Goal: Information Seeking & Learning: Learn about a topic

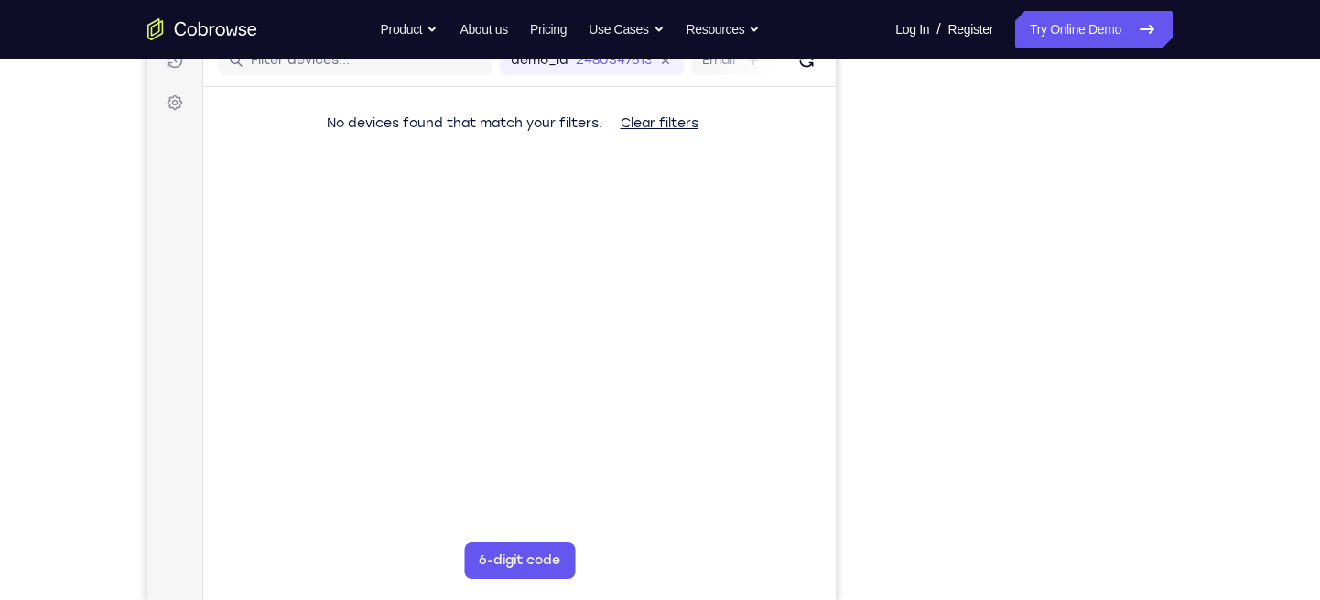
scroll to position [247, 0]
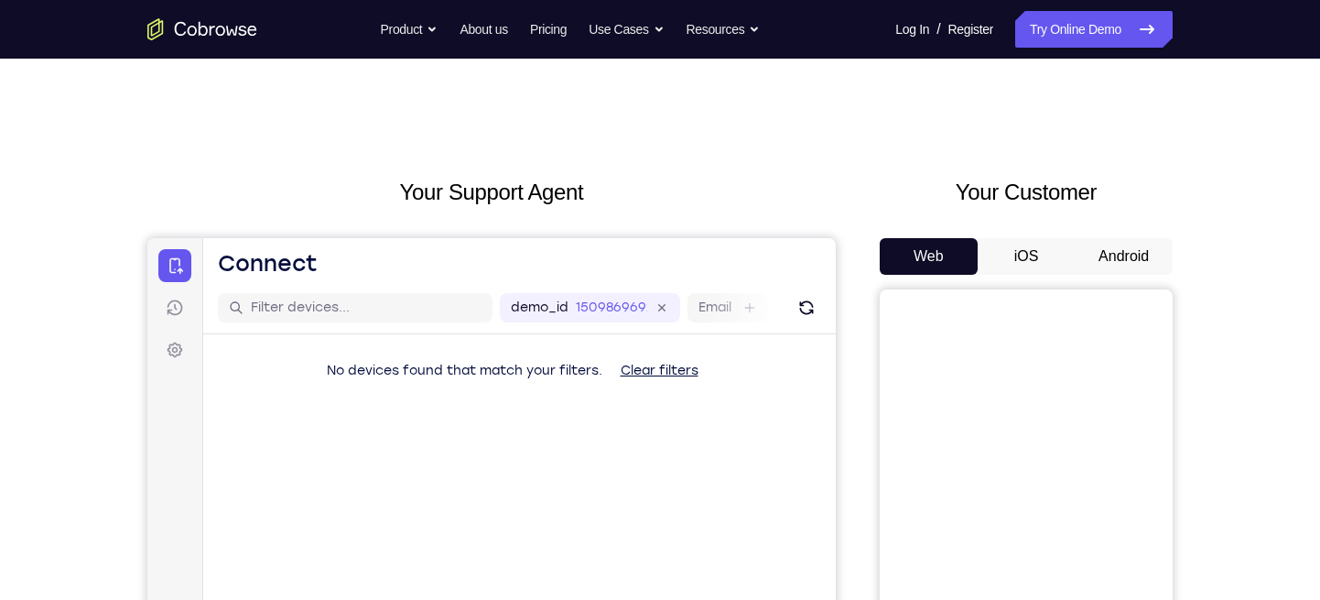
click at [1121, 258] on button "Android" at bounding box center [1124, 256] width 98 height 37
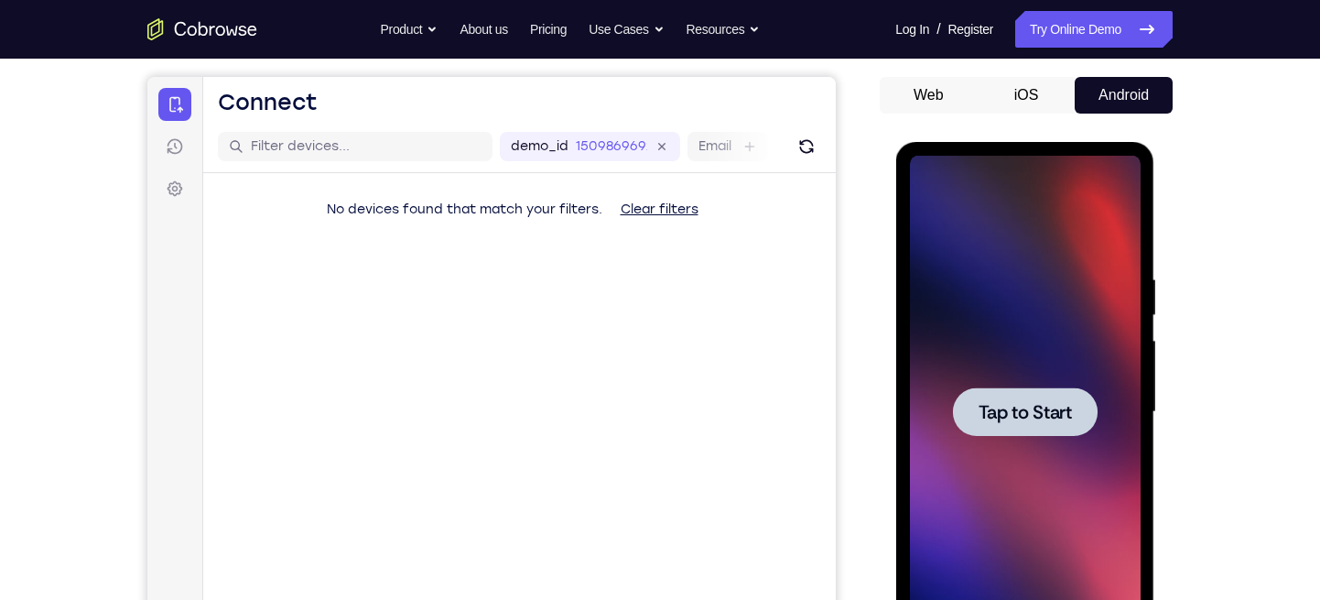
click at [1011, 417] on span "Tap to Start" at bounding box center [1024, 412] width 93 height 18
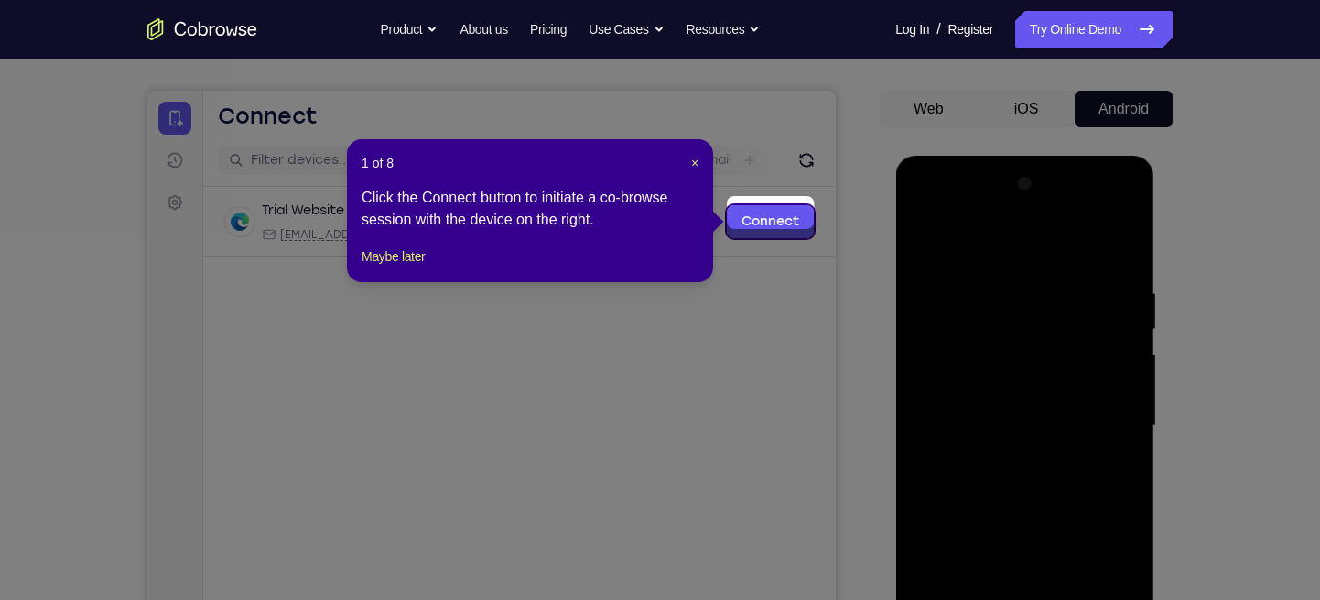
scroll to position [177, 0]
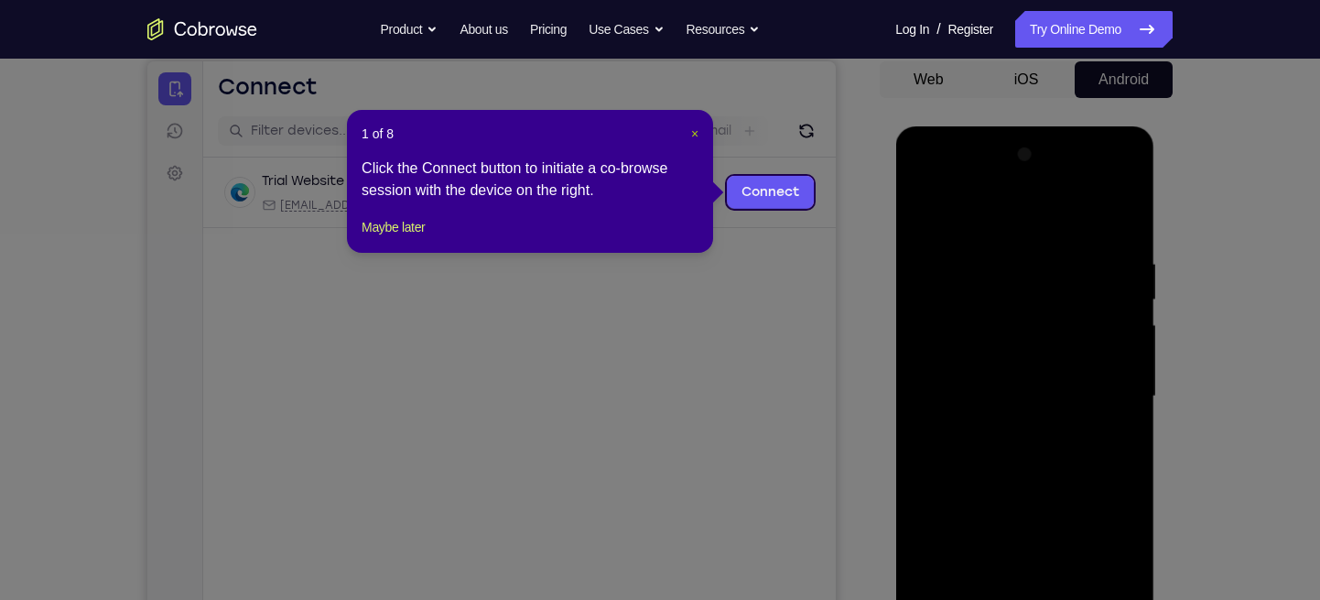
click at [691, 135] on span "×" at bounding box center [694, 133] width 7 height 15
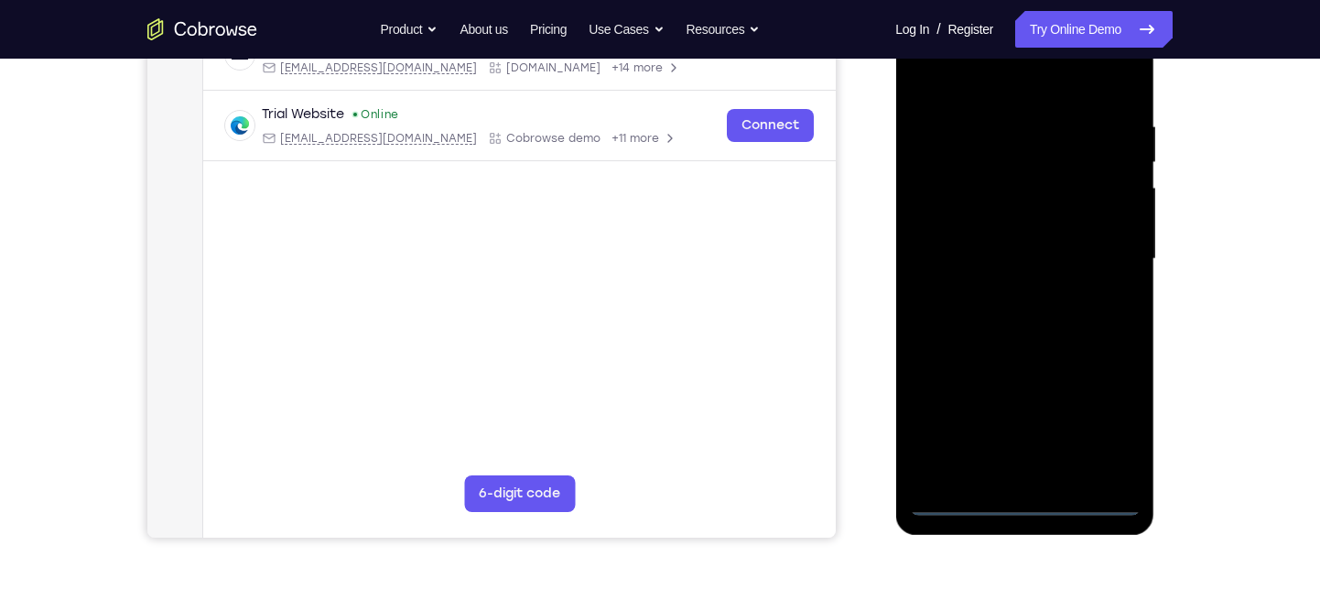
scroll to position [306, 0]
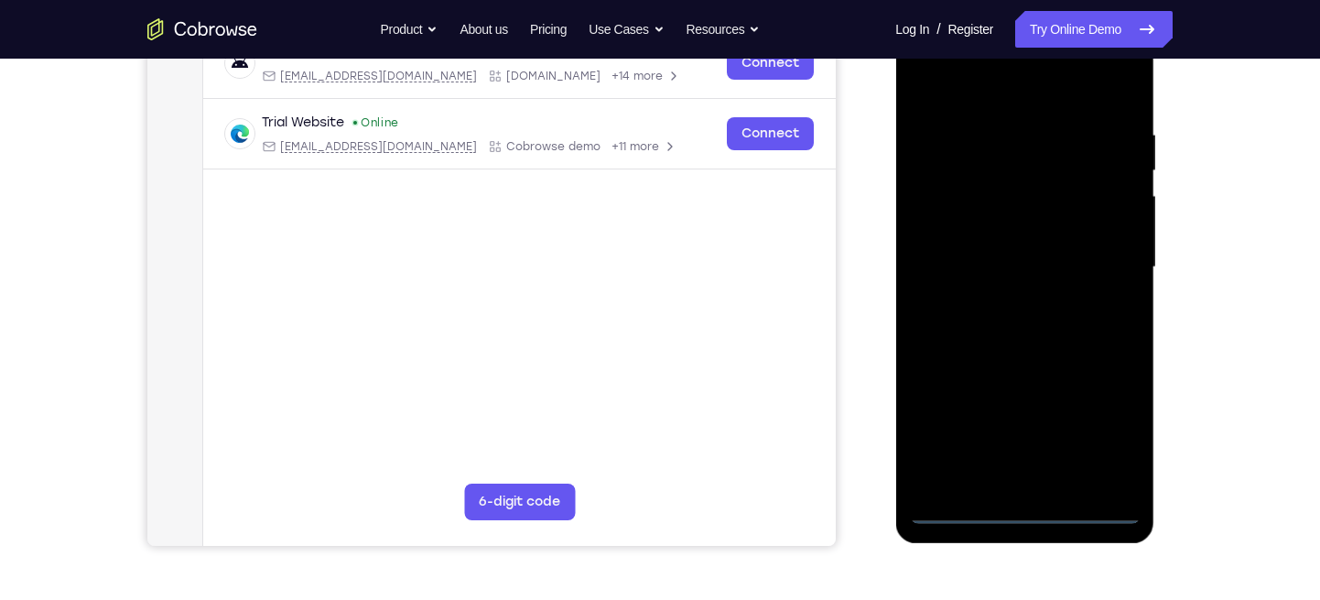
click at [1027, 509] on div at bounding box center [1024, 267] width 231 height 513
click at [1102, 423] on div at bounding box center [1024, 267] width 231 height 513
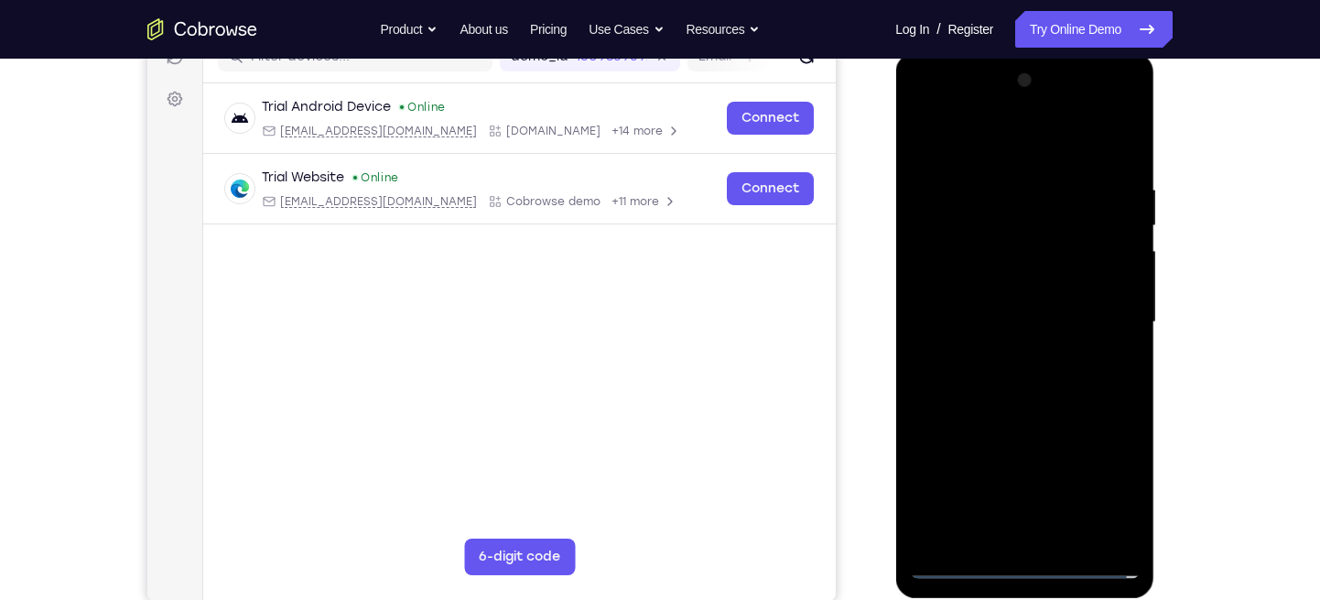
scroll to position [250, 0]
click at [924, 104] on div at bounding box center [1024, 323] width 231 height 513
click at [1115, 319] on div at bounding box center [1024, 323] width 231 height 513
click at [999, 357] on div at bounding box center [1024, 323] width 231 height 513
click at [955, 306] on div at bounding box center [1024, 323] width 231 height 513
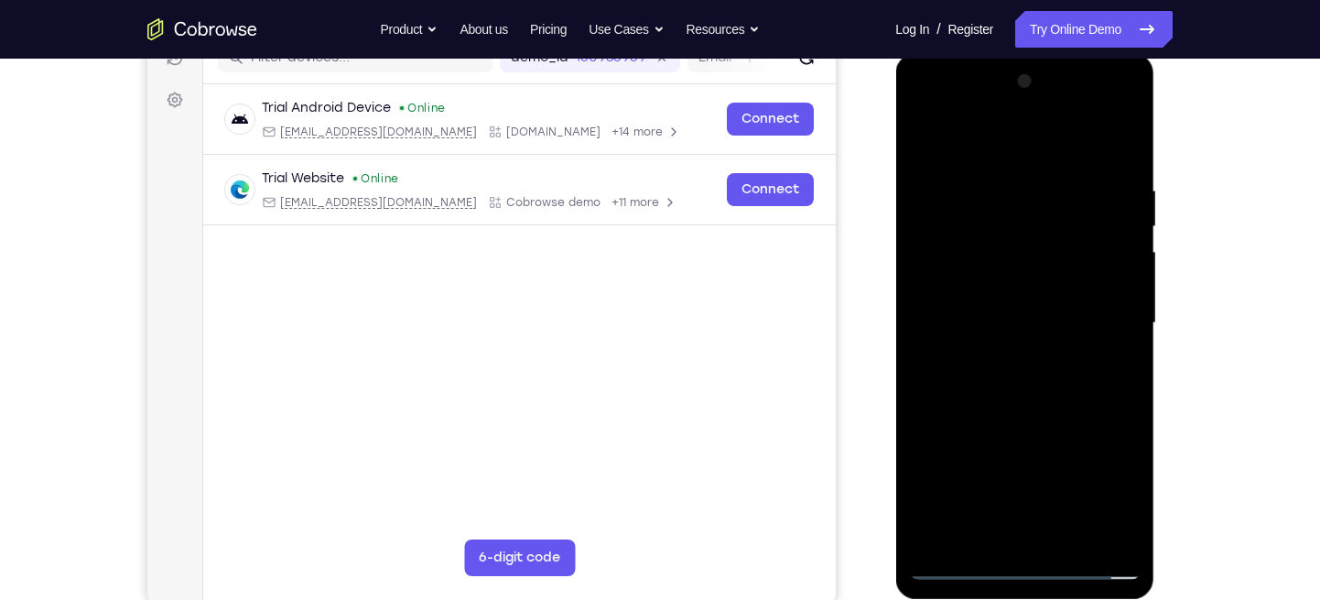
click at [979, 280] on div at bounding box center [1024, 323] width 231 height 513
click at [990, 322] on div at bounding box center [1024, 323] width 231 height 513
click at [959, 385] on div at bounding box center [1024, 323] width 231 height 513
click at [1050, 366] on div at bounding box center [1024, 323] width 231 height 513
click at [1117, 161] on div at bounding box center [1024, 323] width 231 height 513
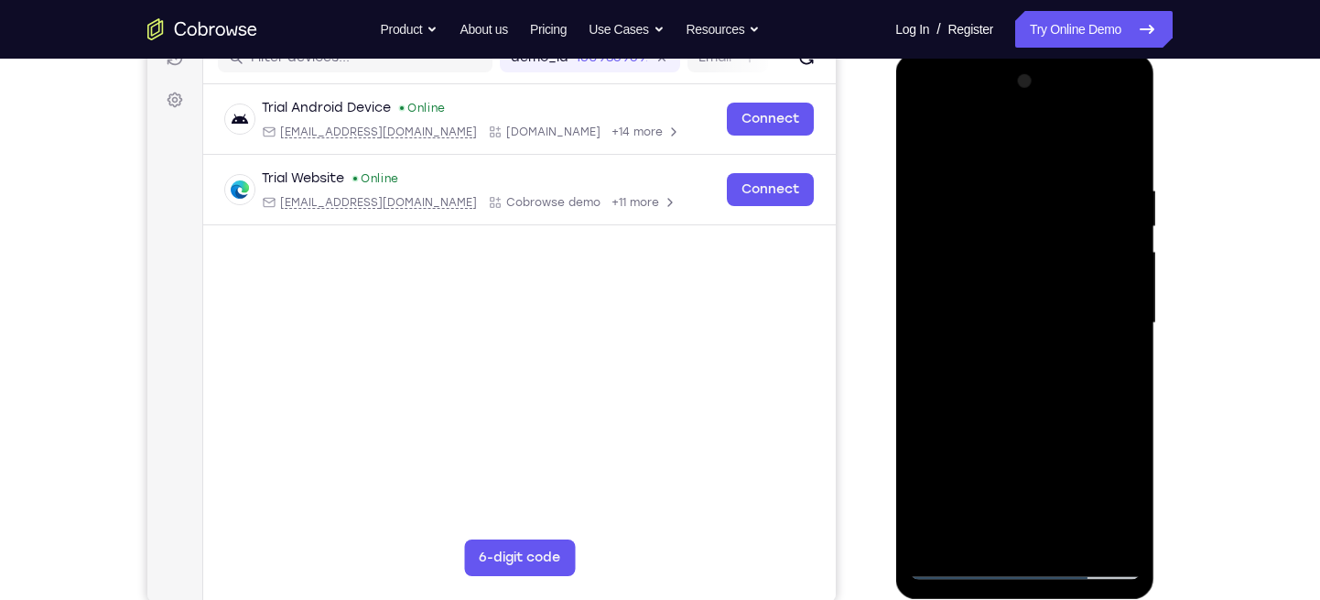
click at [1127, 332] on div at bounding box center [1024, 323] width 231 height 513
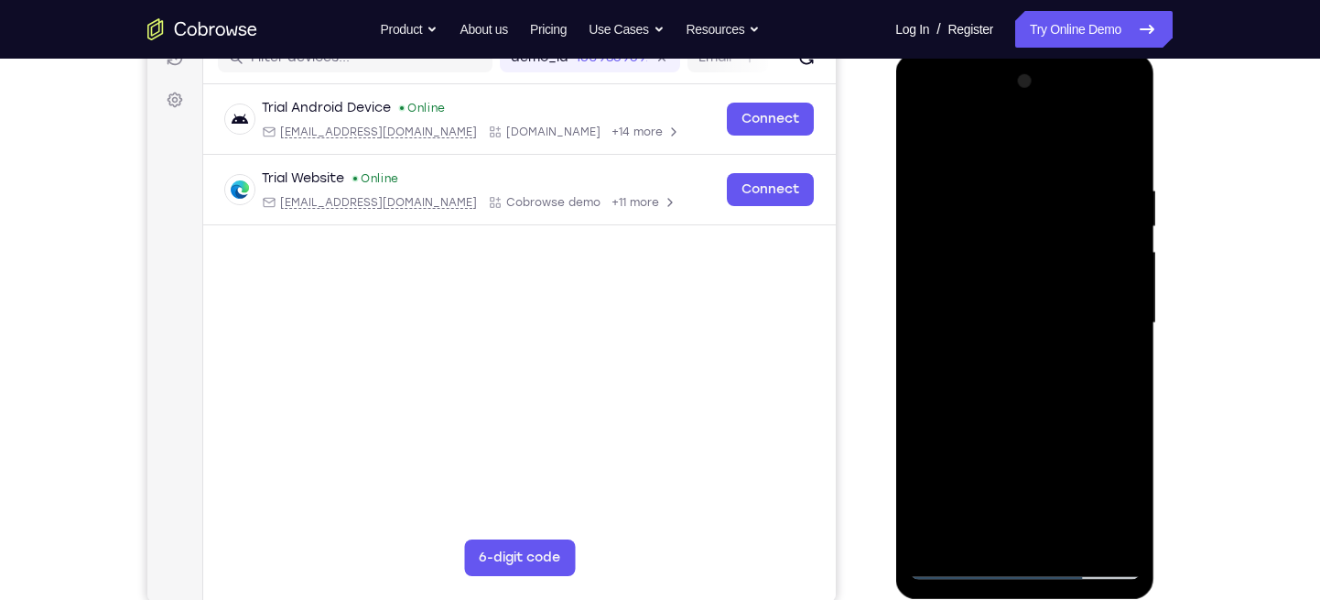
click at [1127, 332] on div at bounding box center [1024, 323] width 231 height 513
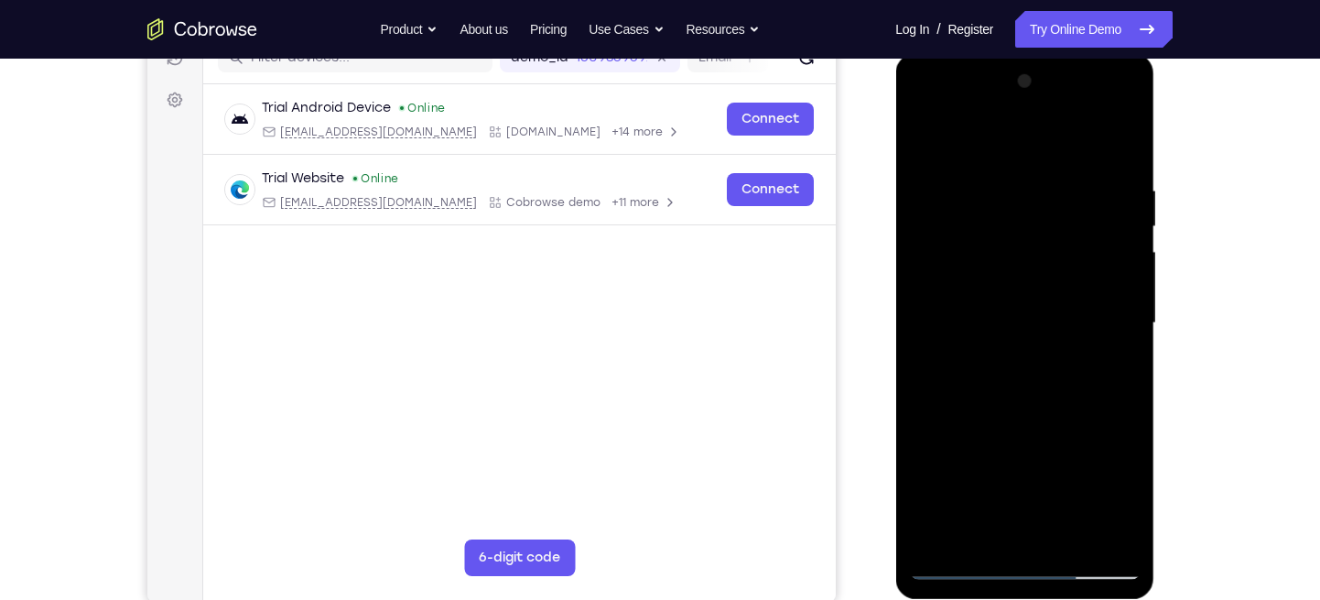
click at [1127, 332] on div at bounding box center [1024, 323] width 231 height 513
click at [948, 360] on div at bounding box center [1024, 323] width 231 height 513
click at [925, 134] on div at bounding box center [1024, 323] width 231 height 513
click at [1122, 134] on div at bounding box center [1024, 323] width 231 height 513
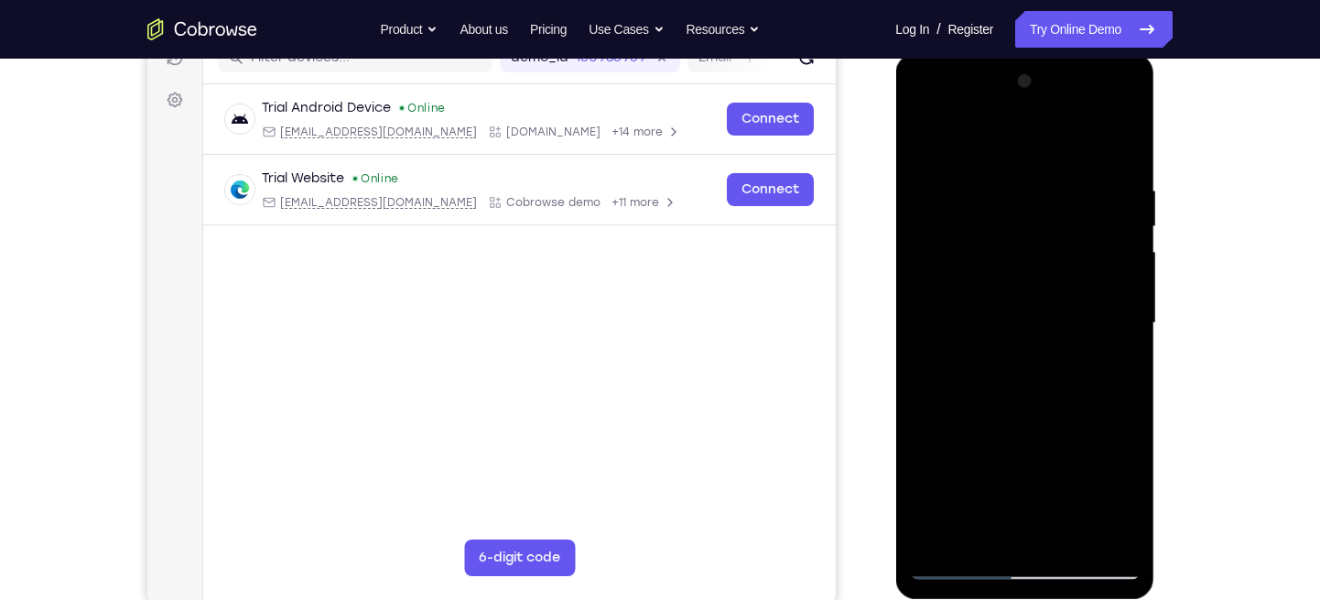
click at [1089, 199] on div at bounding box center [1024, 323] width 231 height 513
click at [1069, 537] on div at bounding box center [1024, 323] width 231 height 513
click at [1045, 413] on div at bounding box center [1024, 323] width 231 height 513
click at [951, 566] on div at bounding box center [1024, 323] width 231 height 513
click at [950, 527] on div at bounding box center [1024, 323] width 231 height 513
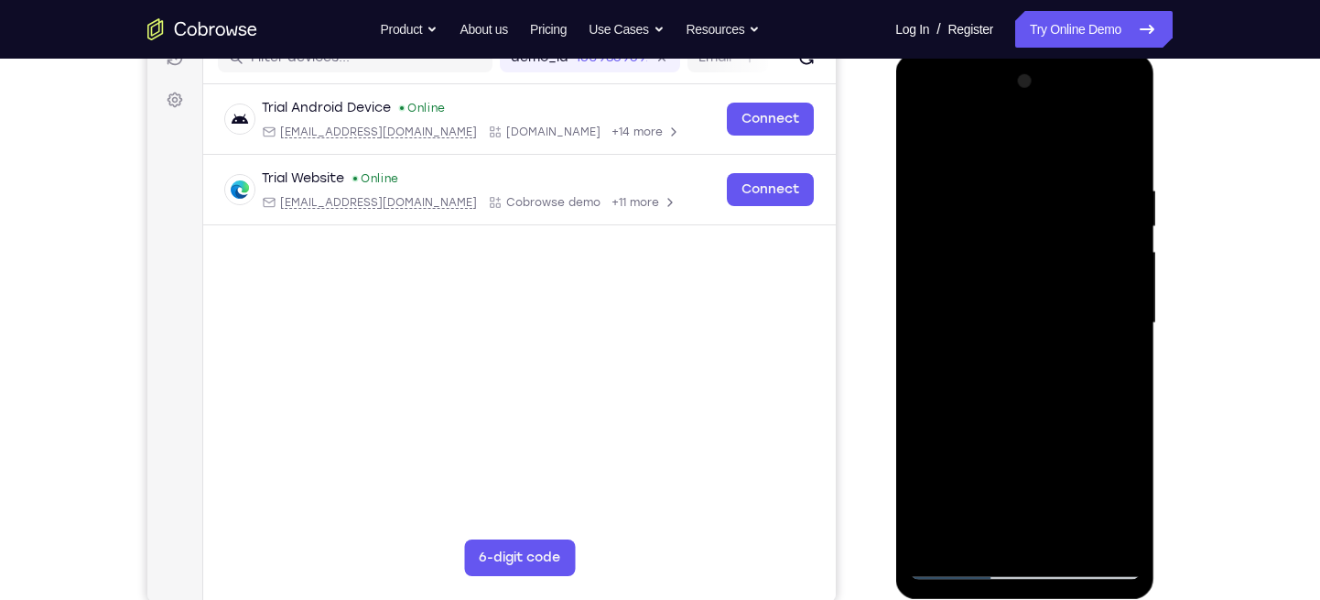
click at [995, 192] on div at bounding box center [1024, 323] width 231 height 513
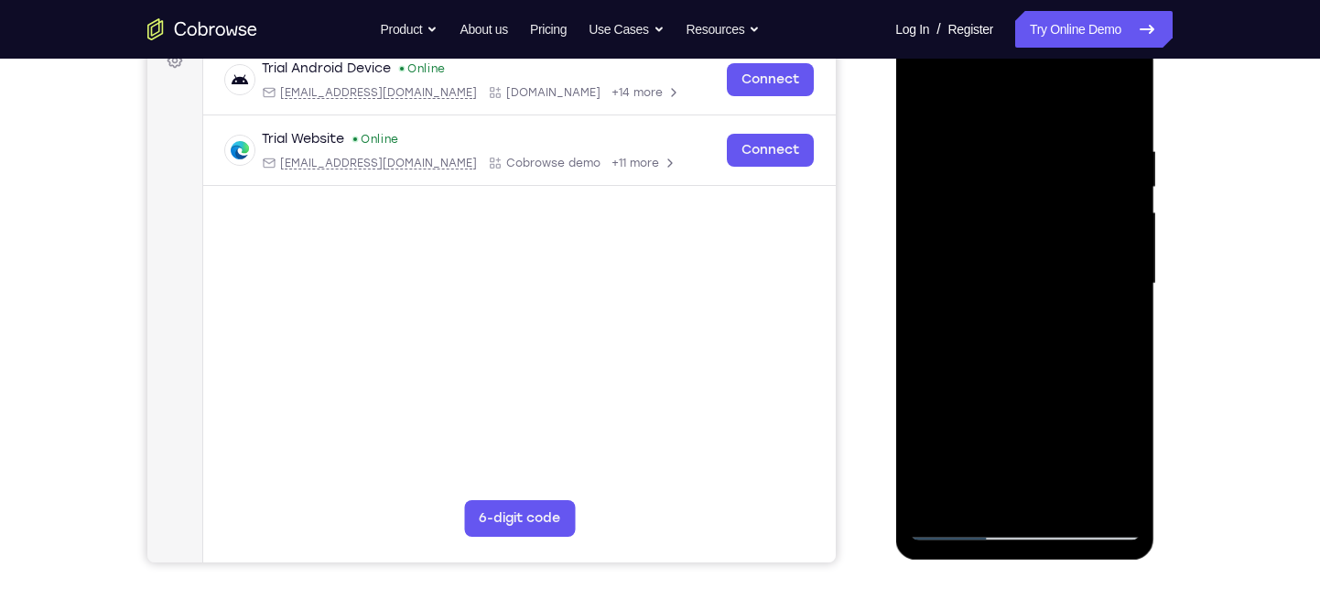
scroll to position [293, 0]
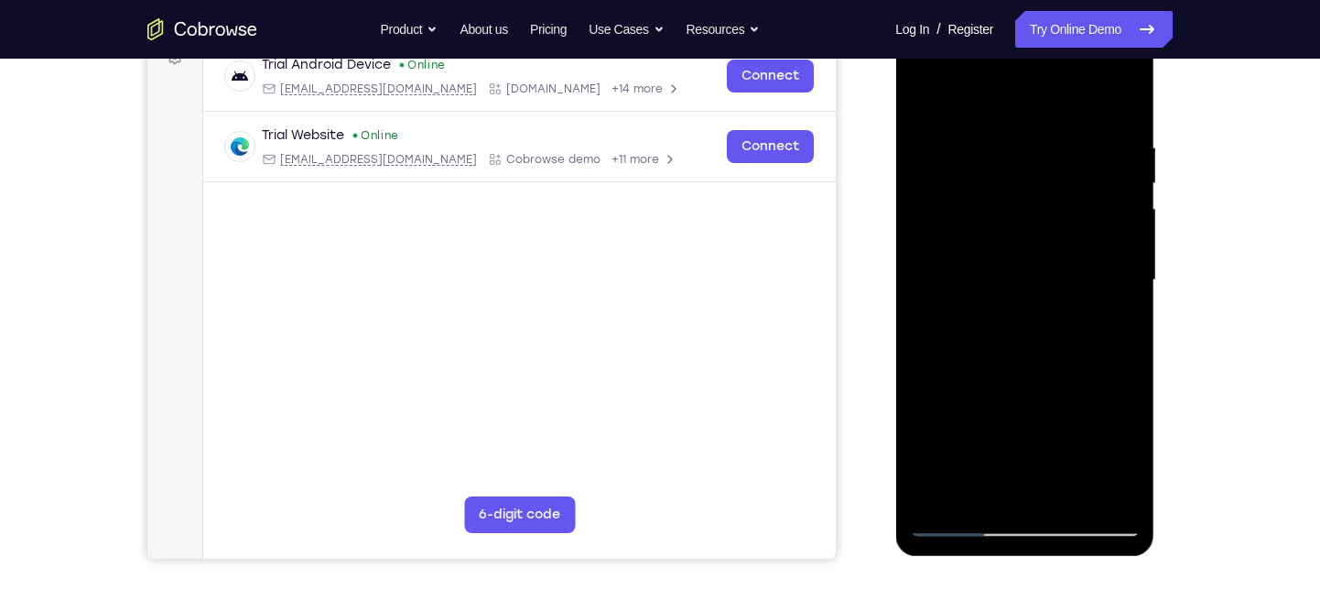
click at [1113, 155] on div at bounding box center [1024, 280] width 231 height 513
click at [1121, 149] on div at bounding box center [1024, 280] width 231 height 513
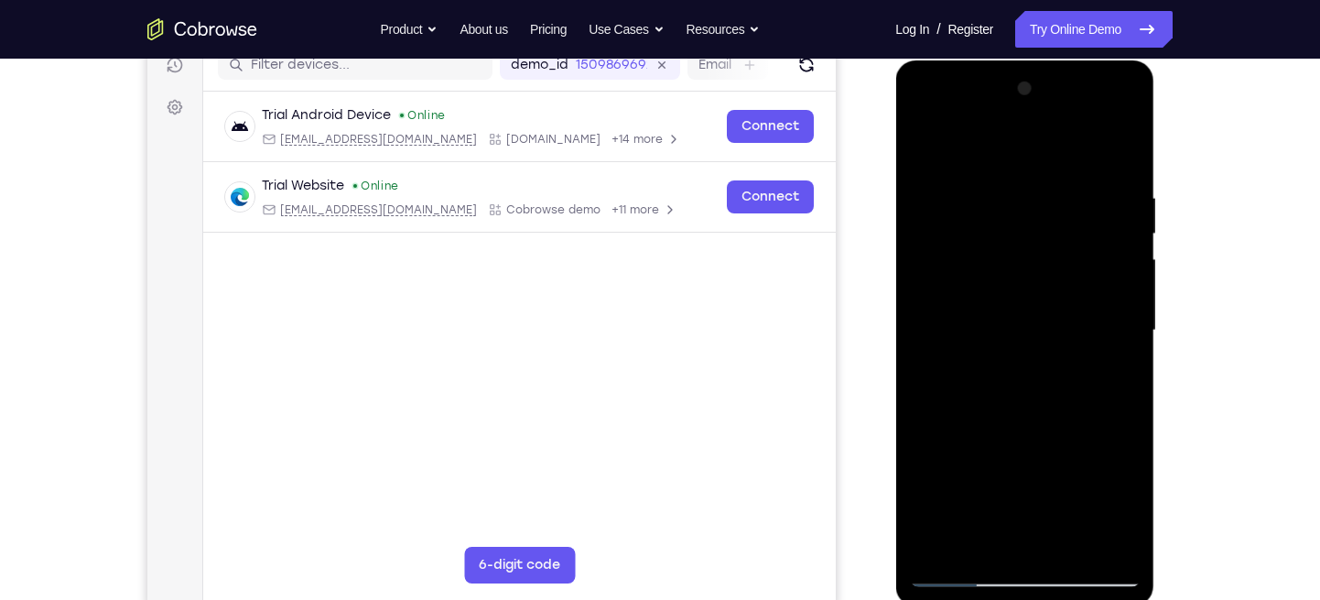
scroll to position [244, 0]
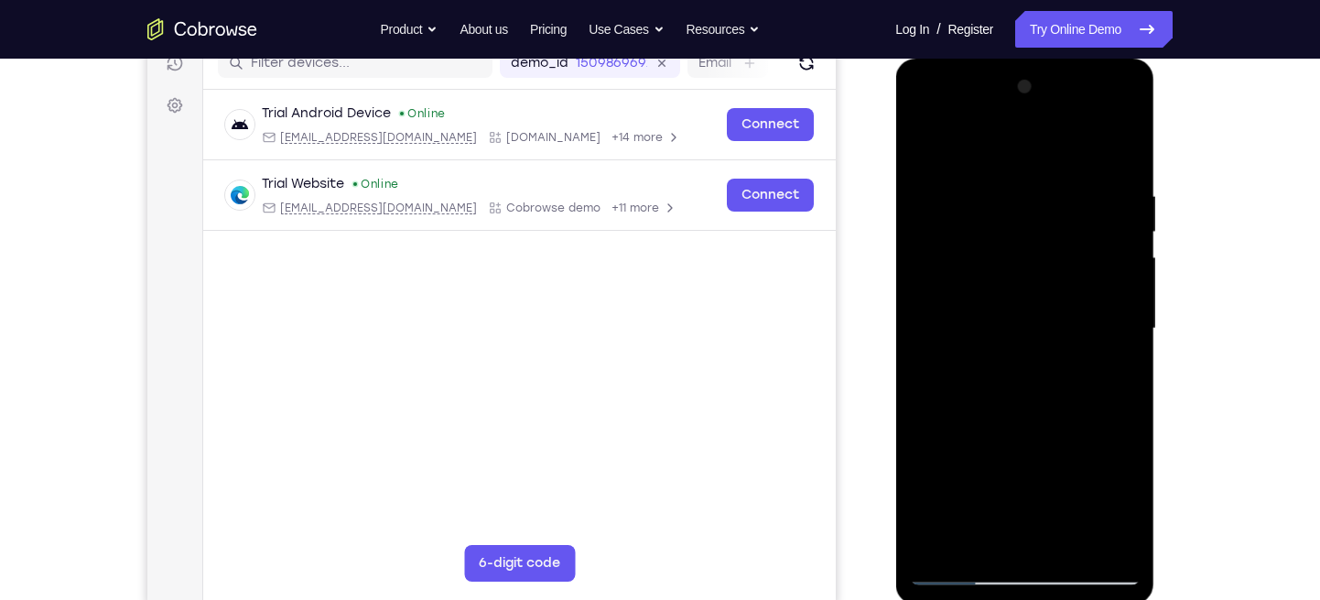
click at [1119, 192] on div at bounding box center [1024, 328] width 231 height 513
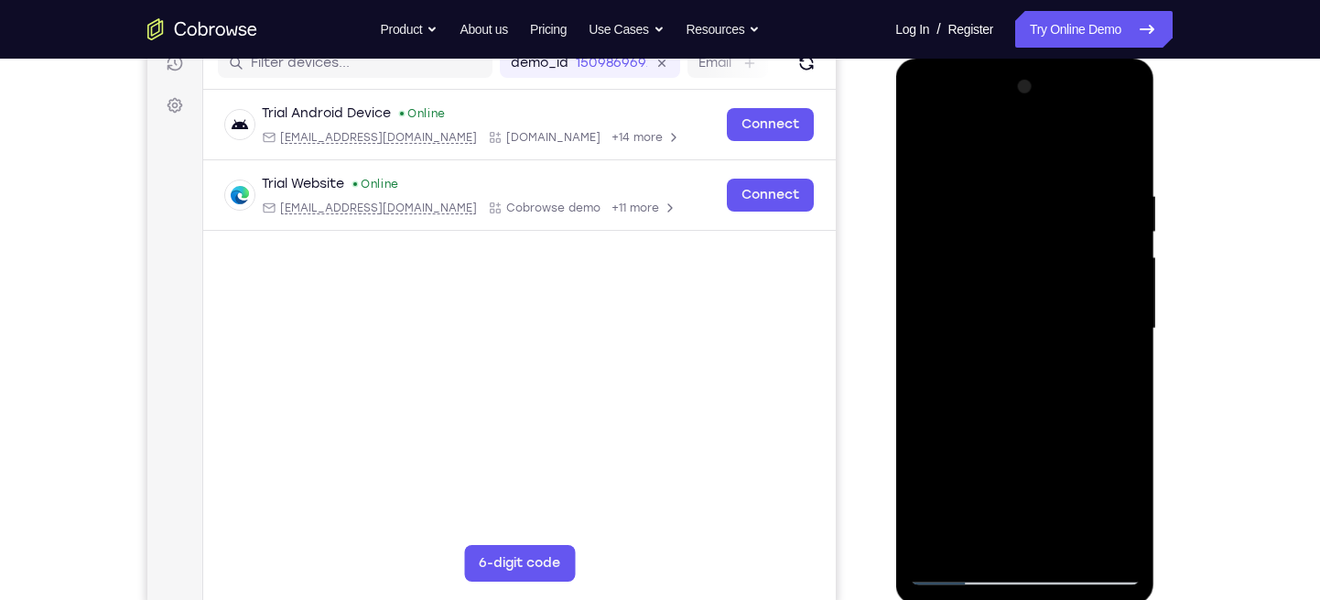
click at [1119, 192] on div at bounding box center [1024, 328] width 231 height 513
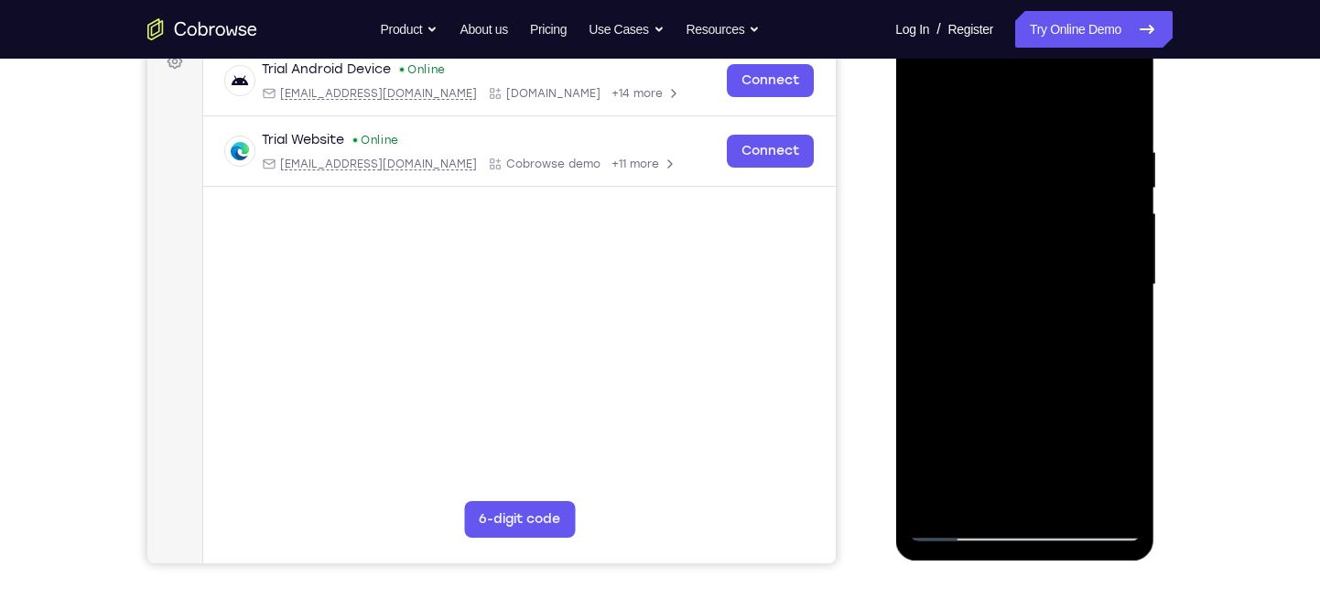
scroll to position [290, 0]
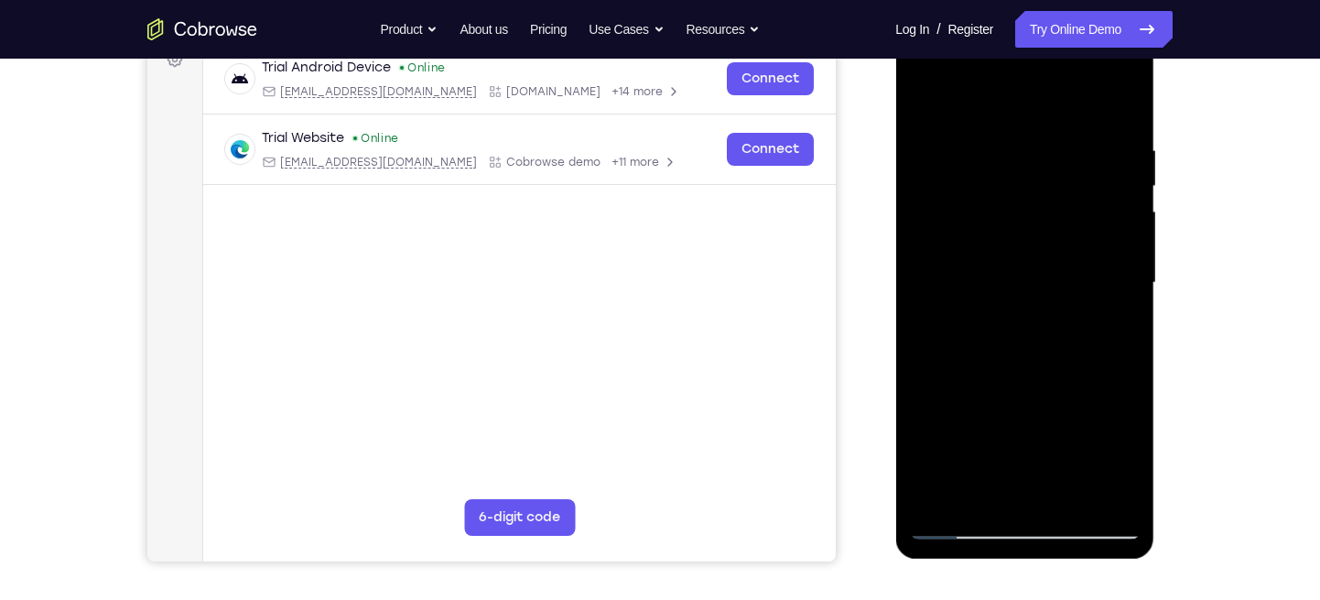
click at [1121, 158] on div at bounding box center [1024, 283] width 231 height 513
click at [1118, 168] on div at bounding box center [1024, 283] width 231 height 513
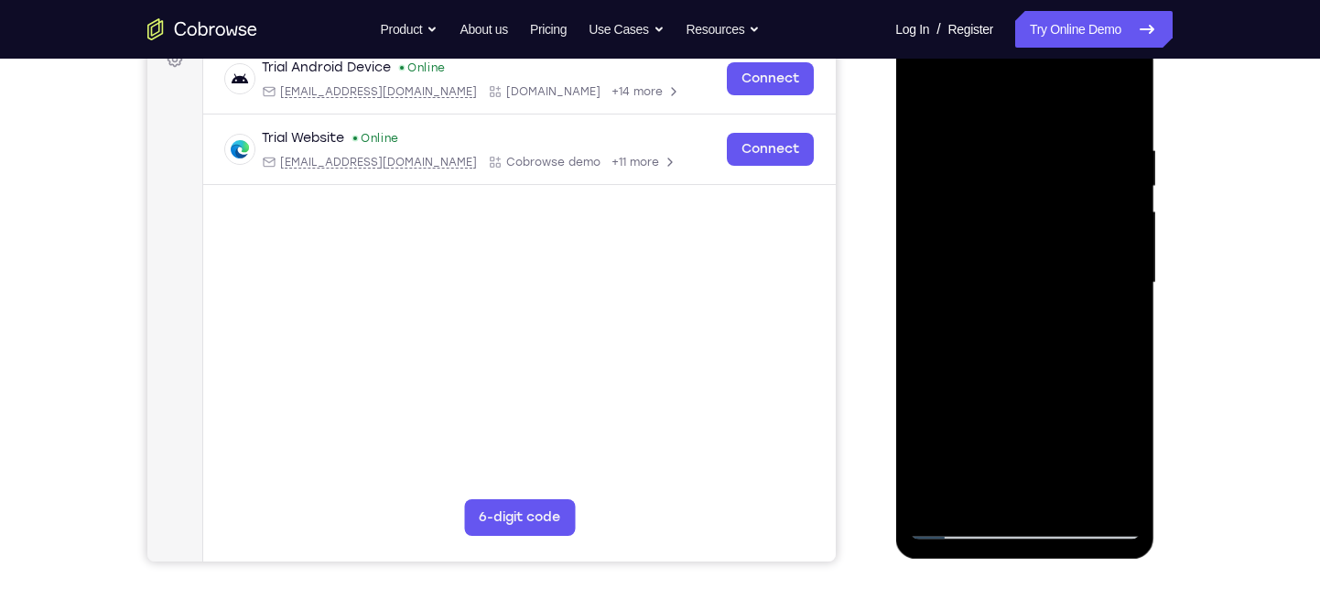
click at [1109, 167] on div at bounding box center [1024, 283] width 231 height 513
click at [1104, 168] on div at bounding box center [1024, 283] width 231 height 513
click at [1121, 153] on div at bounding box center [1024, 283] width 231 height 513
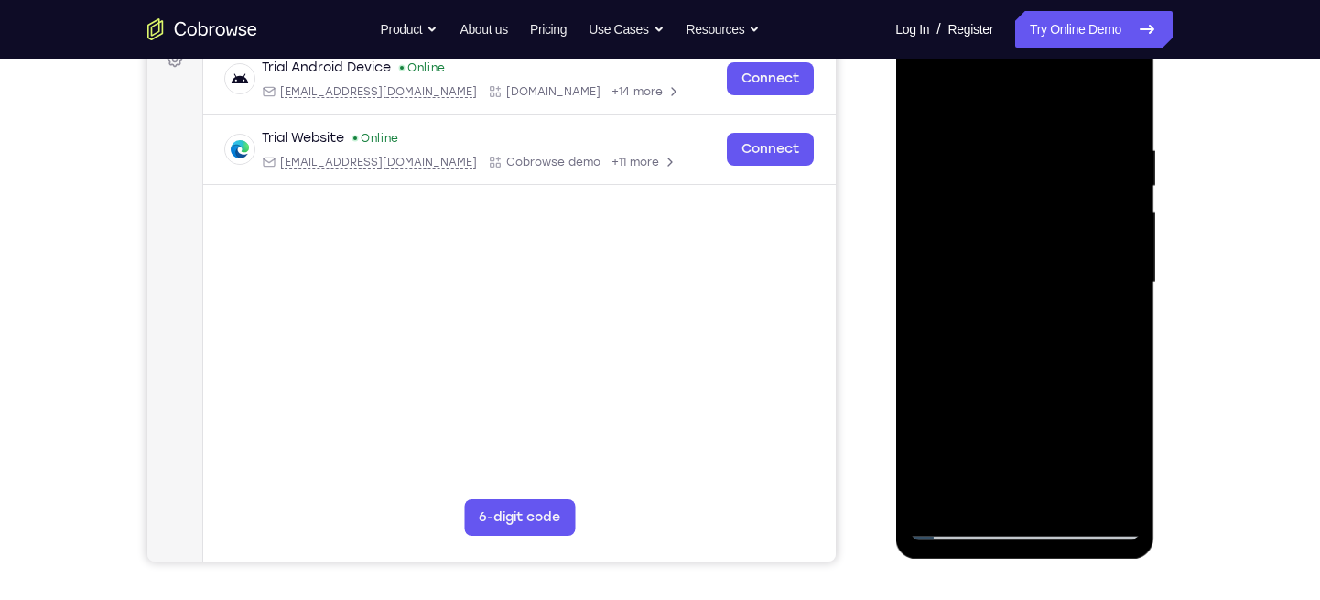
click at [1121, 153] on div at bounding box center [1024, 283] width 231 height 513
click at [921, 189] on div at bounding box center [1024, 283] width 231 height 513
click at [1116, 174] on div at bounding box center [1024, 283] width 231 height 513
click at [1096, 188] on div at bounding box center [1024, 283] width 231 height 513
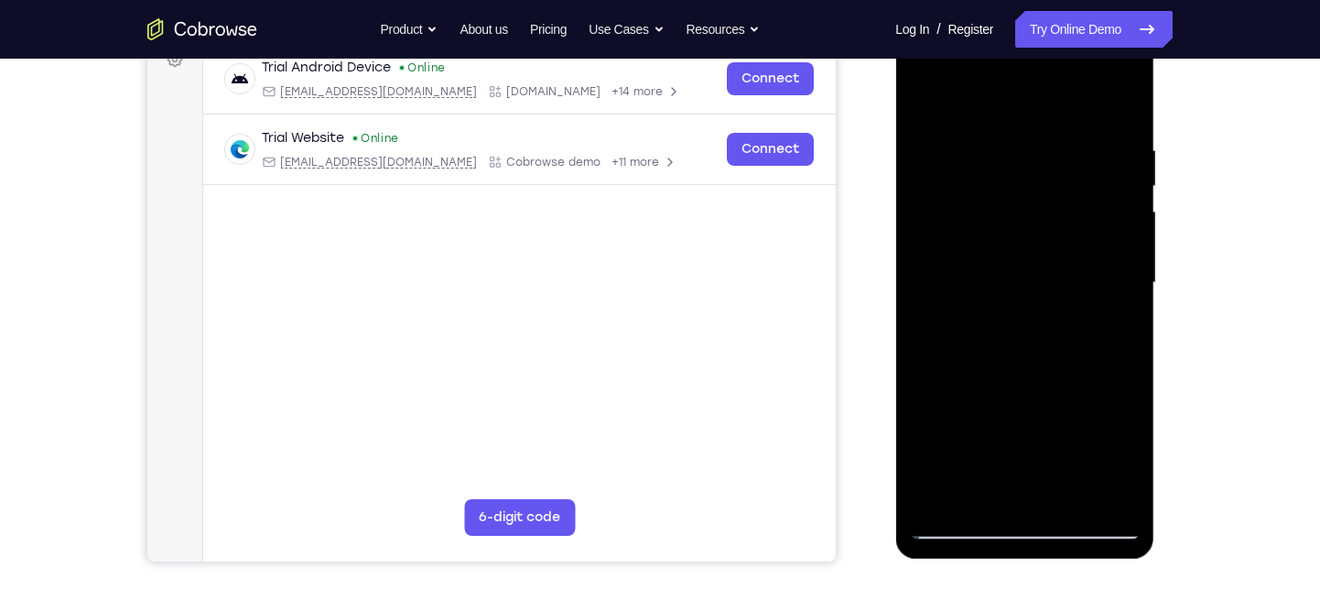
click at [939, 146] on div at bounding box center [1024, 283] width 231 height 513
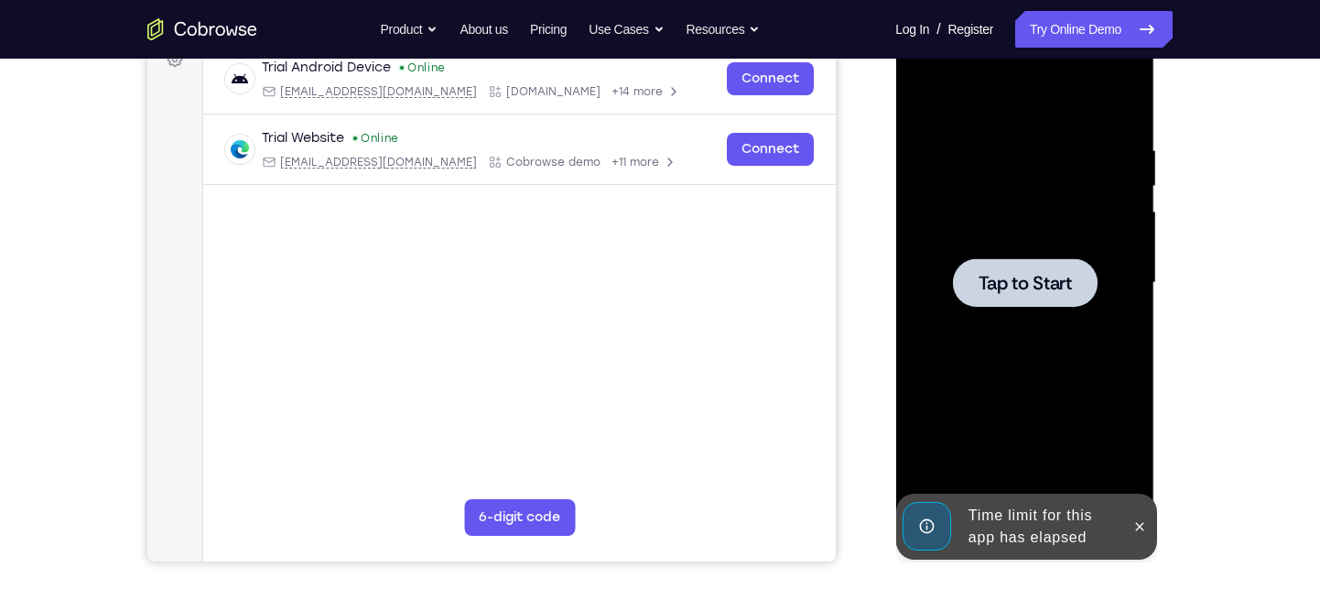
click at [1114, 161] on div at bounding box center [1024, 283] width 231 height 513
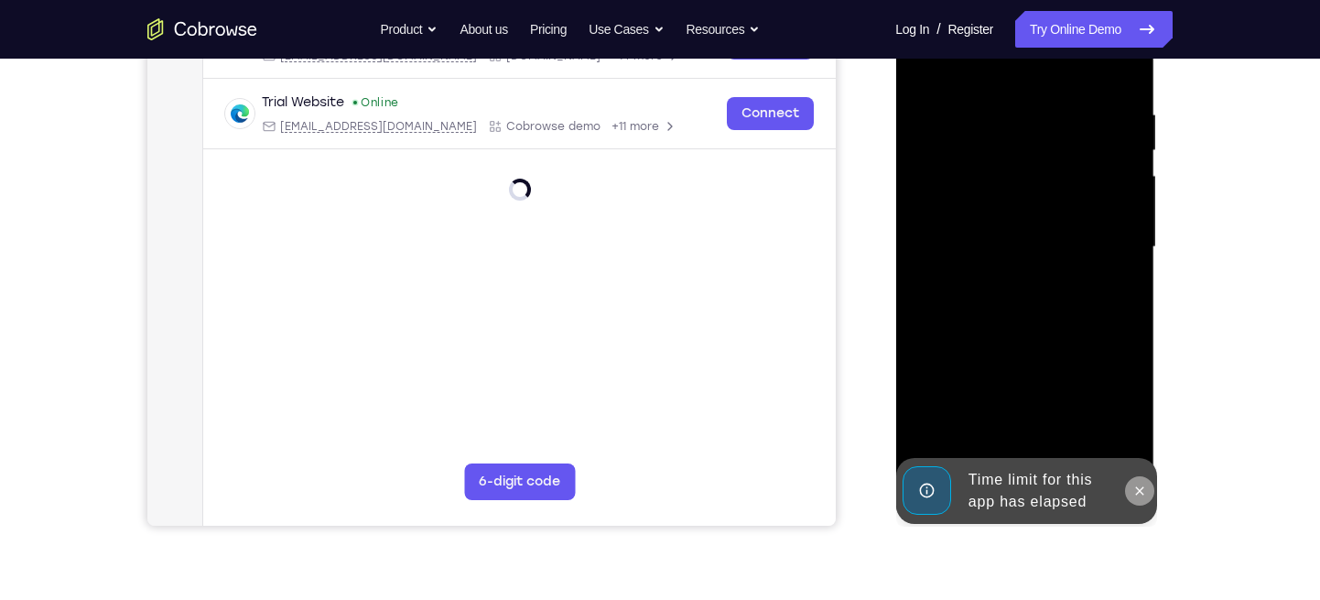
scroll to position [327, 0]
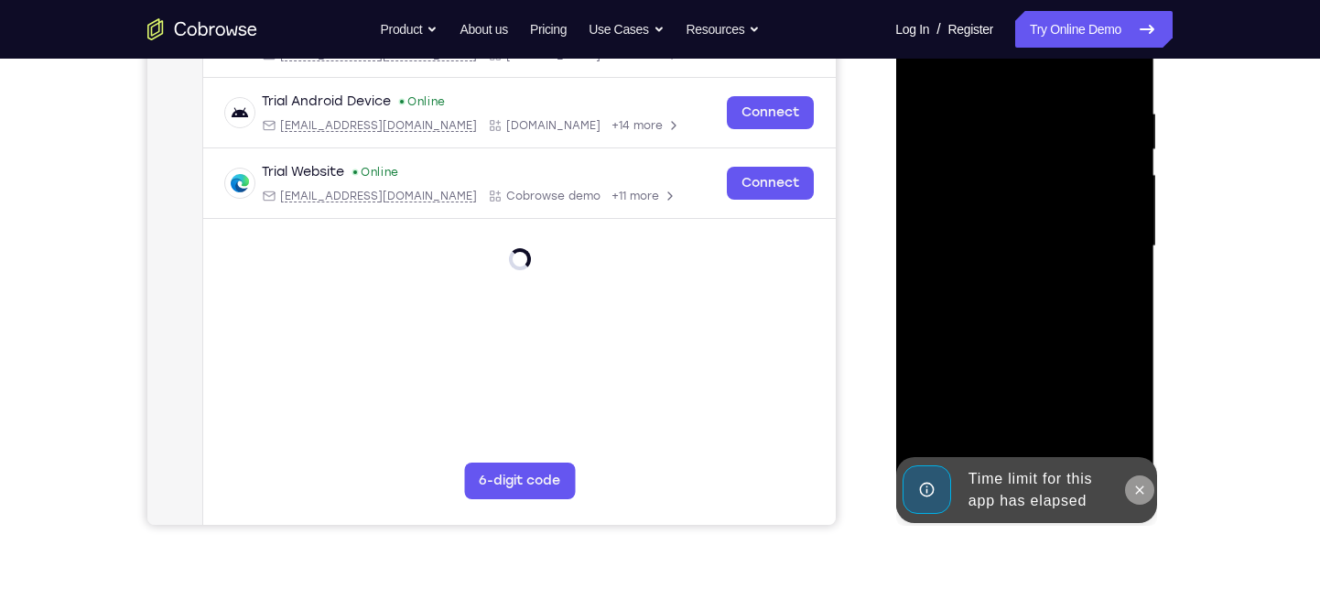
click at [1136, 484] on icon at bounding box center [1139, 489] width 15 height 15
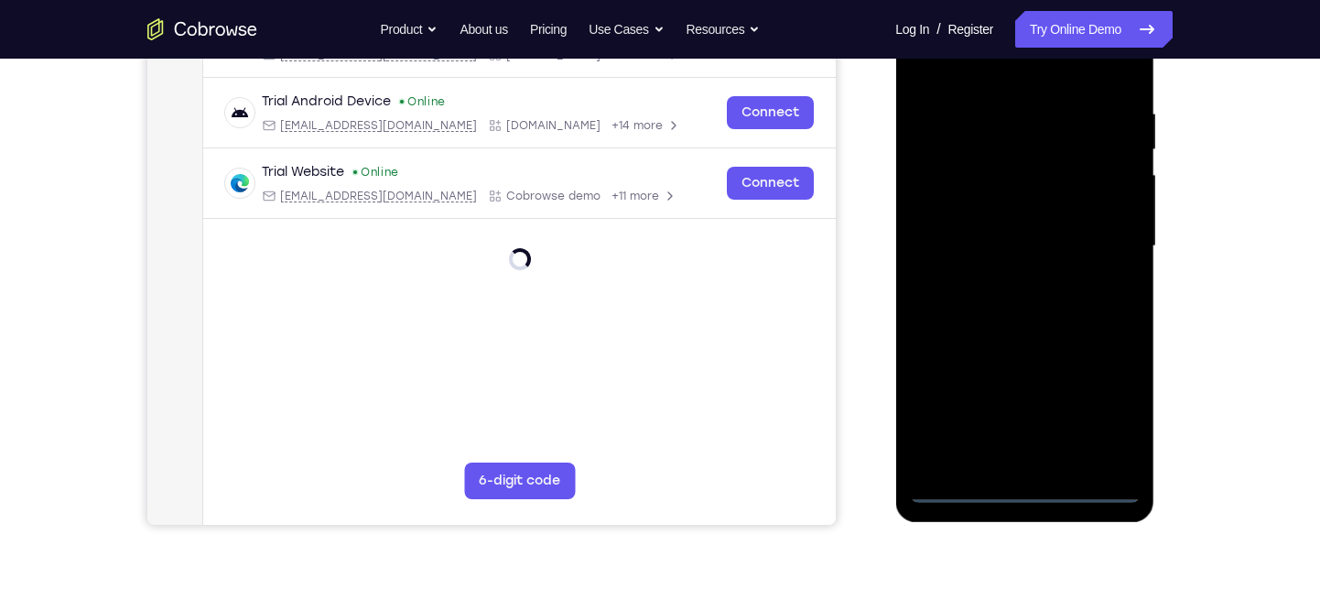
click at [1026, 487] on div at bounding box center [1024, 246] width 231 height 513
click at [1113, 386] on div at bounding box center [1024, 246] width 231 height 513
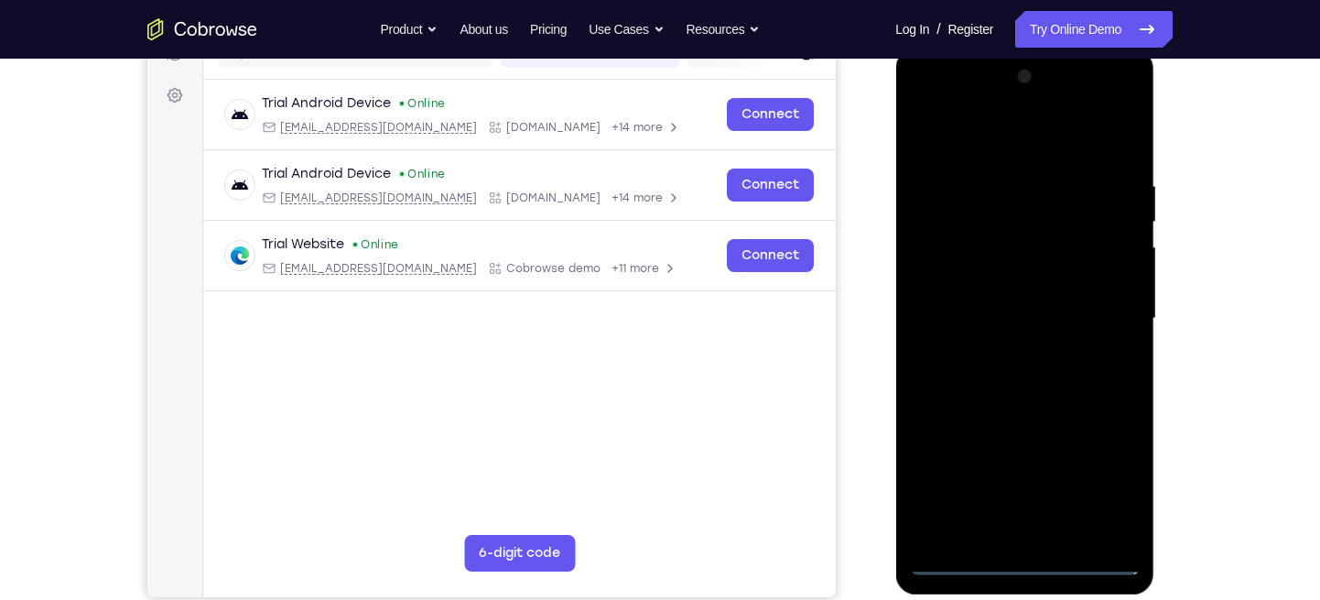
scroll to position [256, 0]
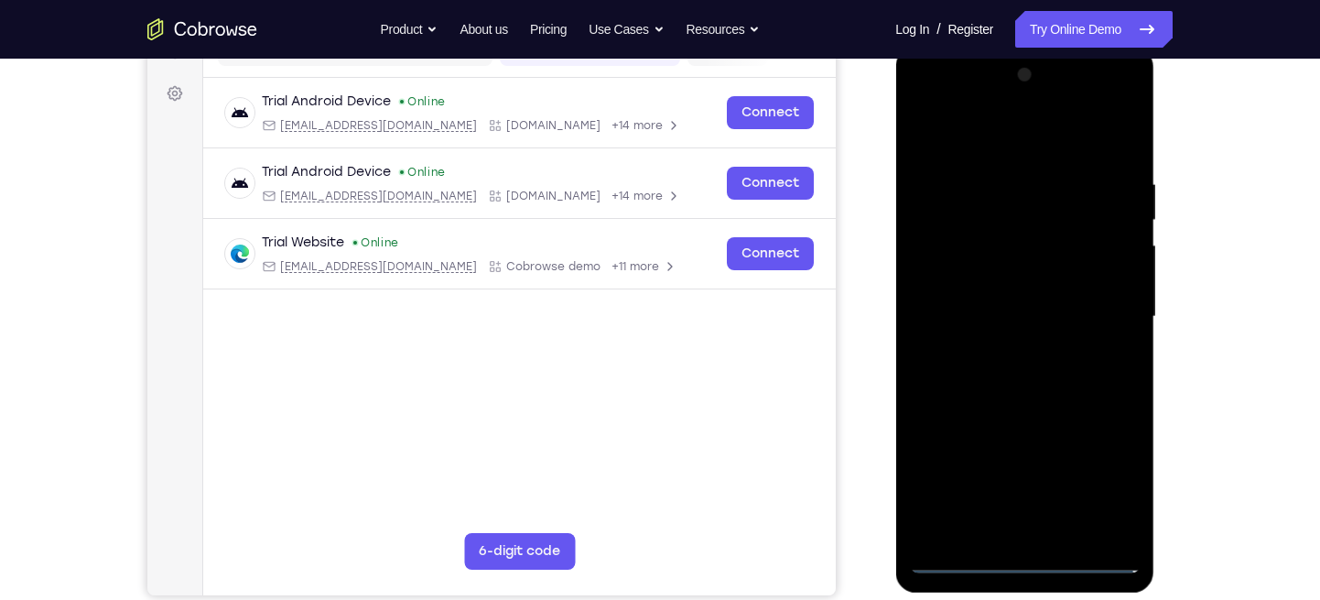
click at [1110, 483] on div at bounding box center [1024, 316] width 231 height 513
click at [922, 97] on div at bounding box center [1024, 316] width 231 height 513
click at [943, 272] on div at bounding box center [1024, 316] width 231 height 513
click at [974, 324] on div at bounding box center [1024, 316] width 231 height 513
click at [973, 296] on div at bounding box center [1024, 316] width 231 height 513
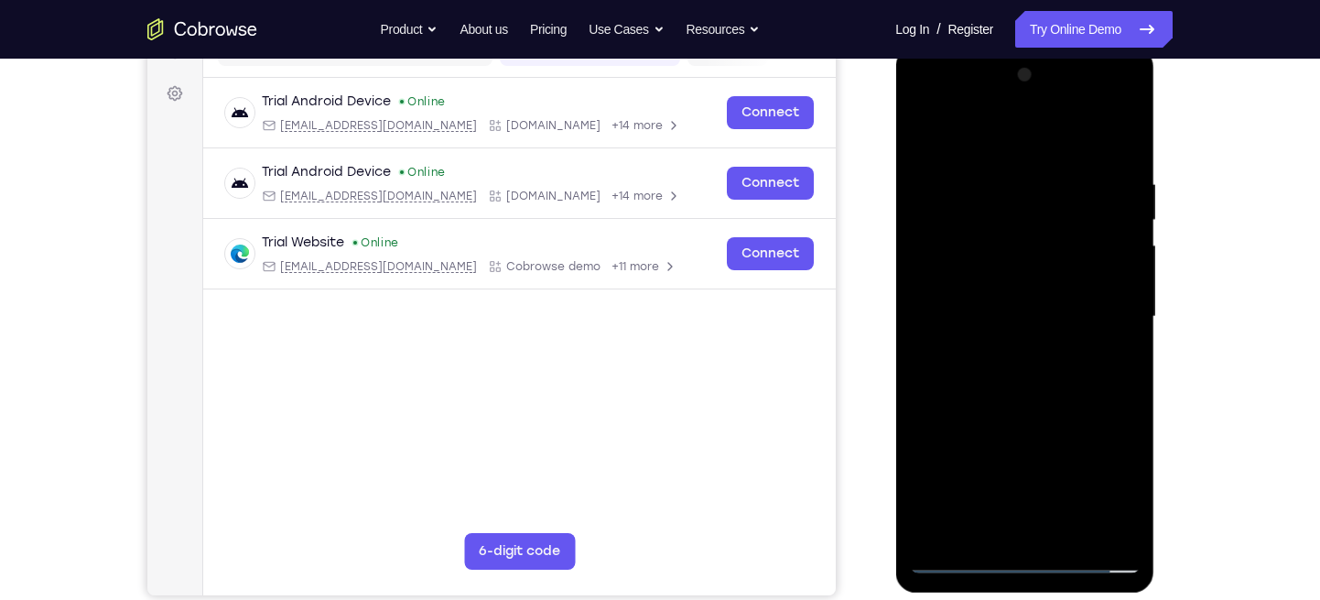
click at [980, 349] on div at bounding box center [1024, 316] width 231 height 513
click at [1010, 406] on div at bounding box center [1024, 316] width 231 height 513
click at [1023, 270] on div at bounding box center [1024, 316] width 231 height 513
click at [999, 531] on div at bounding box center [1024, 316] width 231 height 513
click at [1100, 128] on div at bounding box center [1024, 316] width 231 height 513
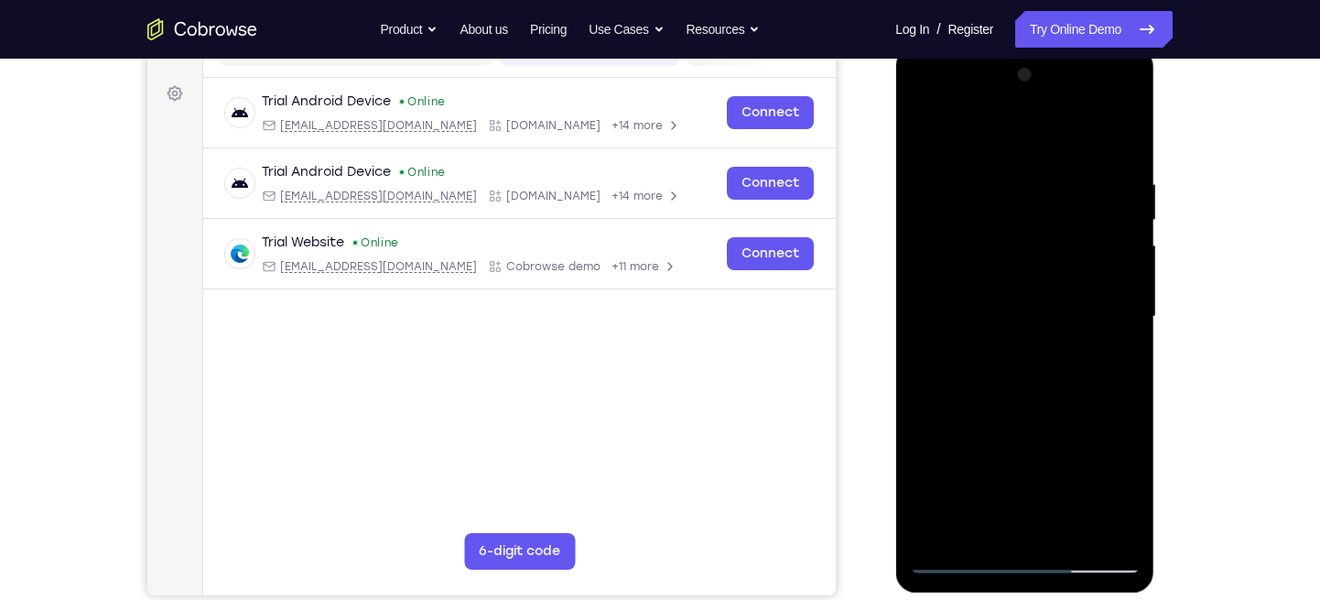
click at [953, 287] on div at bounding box center [1024, 316] width 231 height 513
click at [999, 363] on div at bounding box center [1024, 316] width 231 height 513
drag, startPoint x: 1042, startPoint y: 351, endPoint x: 1066, endPoint y: 247, distance: 106.2
click at [1066, 247] on div at bounding box center [1024, 316] width 231 height 513
click at [1020, 302] on div at bounding box center [1024, 316] width 231 height 513
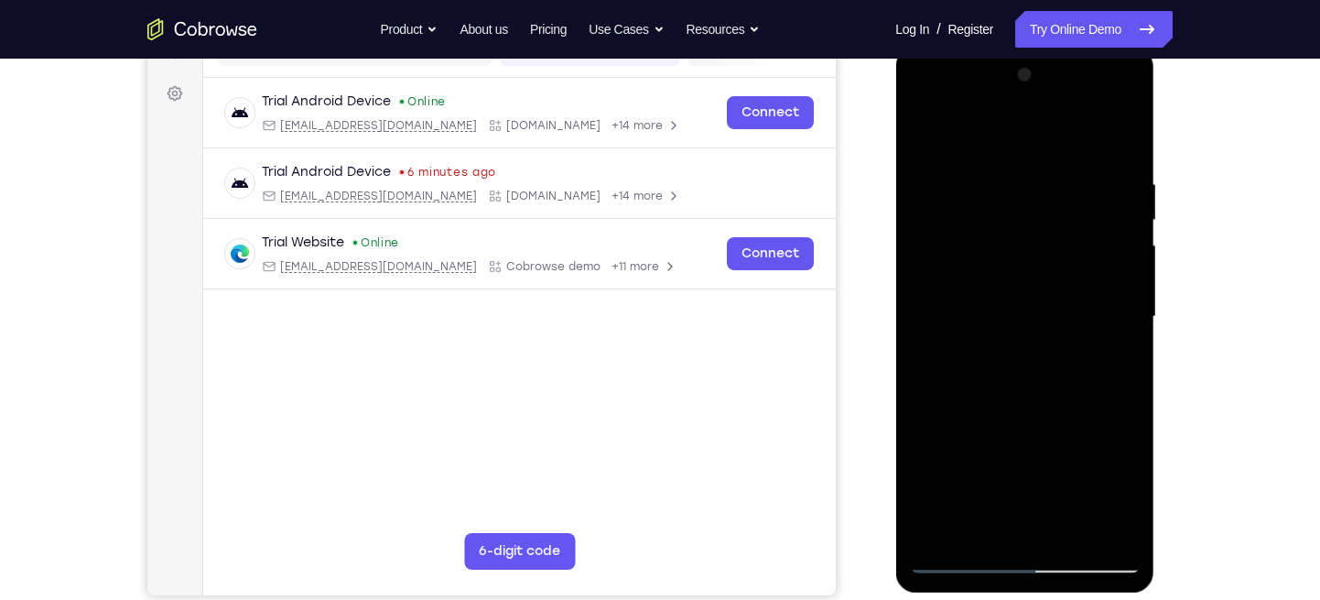
drag, startPoint x: 1020, startPoint y: 302, endPoint x: 1050, endPoint y: 201, distance: 105.1
click at [1050, 201] on div at bounding box center [1024, 316] width 231 height 513
drag, startPoint x: 996, startPoint y: 357, endPoint x: 1027, endPoint y: 283, distance: 80.4
click at [1027, 283] on div at bounding box center [1024, 316] width 231 height 513
drag, startPoint x: 977, startPoint y: 300, endPoint x: 1003, endPoint y: 237, distance: 68.5
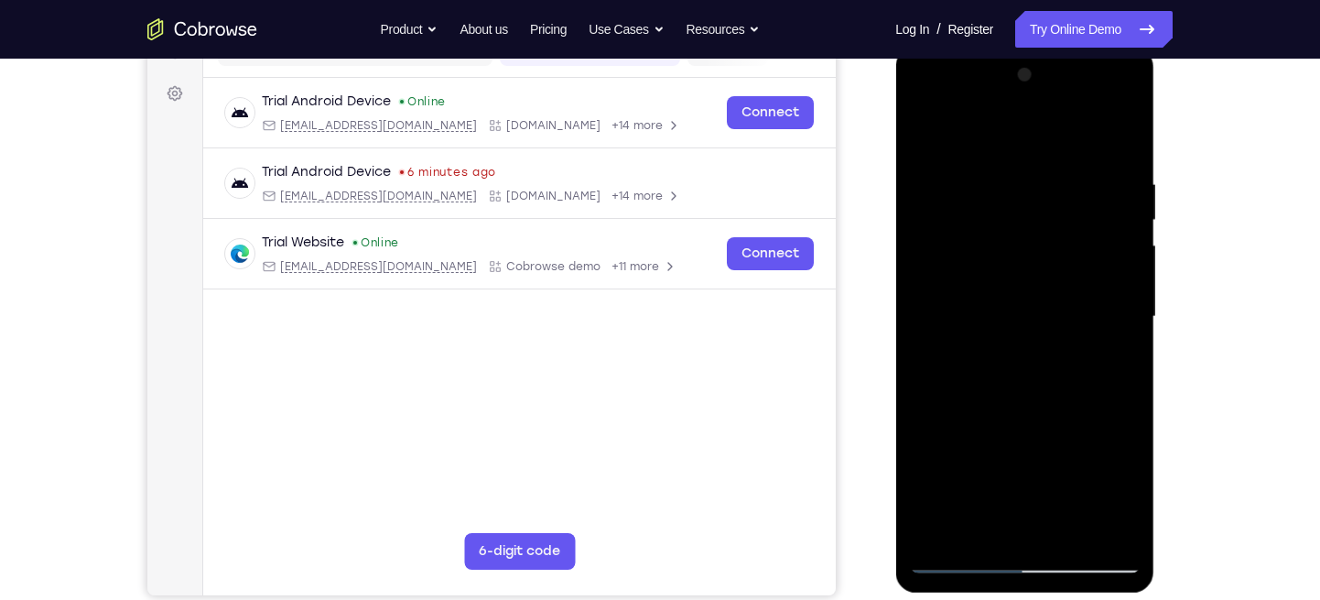
click at [1003, 237] on div at bounding box center [1024, 316] width 231 height 513
drag, startPoint x: 970, startPoint y: 282, endPoint x: 1005, endPoint y: 216, distance: 75.0
click at [1005, 216] on div at bounding box center [1024, 316] width 231 height 513
drag, startPoint x: 970, startPoint y: 389, endPoint x: 1015, endPoint y: 280, distance: 117.8
click at [1015, 280] on div at bounding box center [1024, 316] width 231 height 513
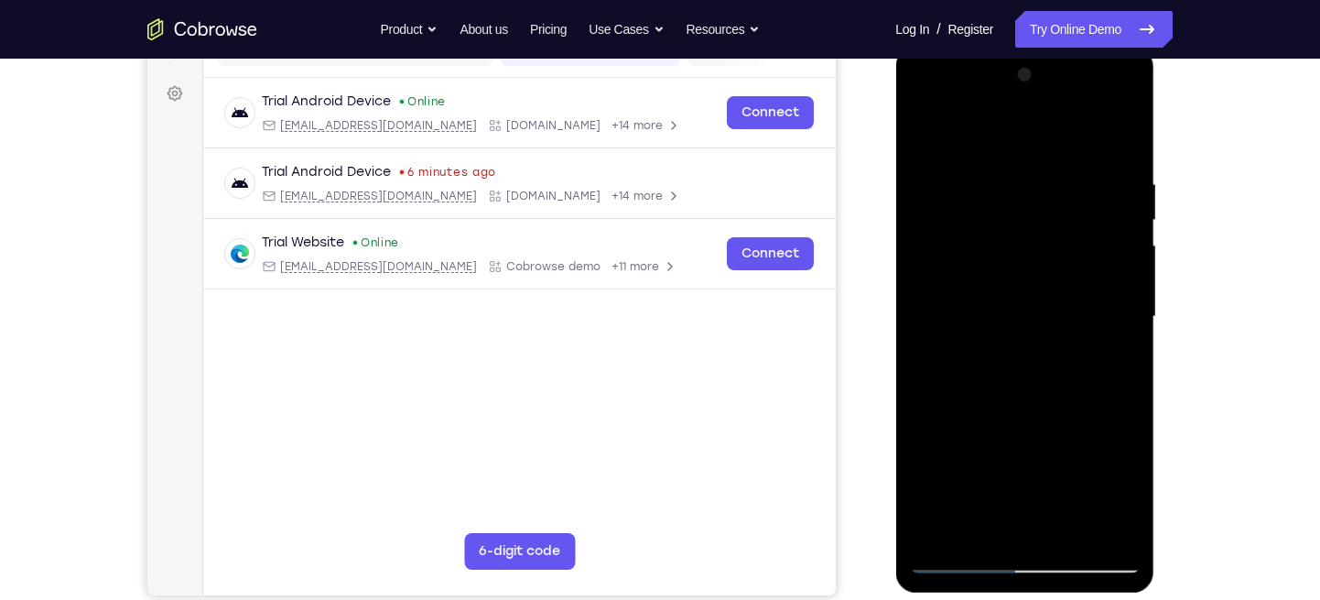
drag, startPoint x: 1001, startPoint y: 344, endPoint x: 1033, endPoint y: 257, distance: 92.7
click at [1033, 257] on div at bounding box center [1024, 316] width 231 height 513
click at [1022, 434] on div at bounding box center [1024, 316] width 231 height 513
drag, startPoint x: 1008, startPoint y: 438, endPoint x: 1042, endPoint y: 338, distance: 105.4
click at [1042, 338] on div at bounding box center [1024, 316] width 231 height 513
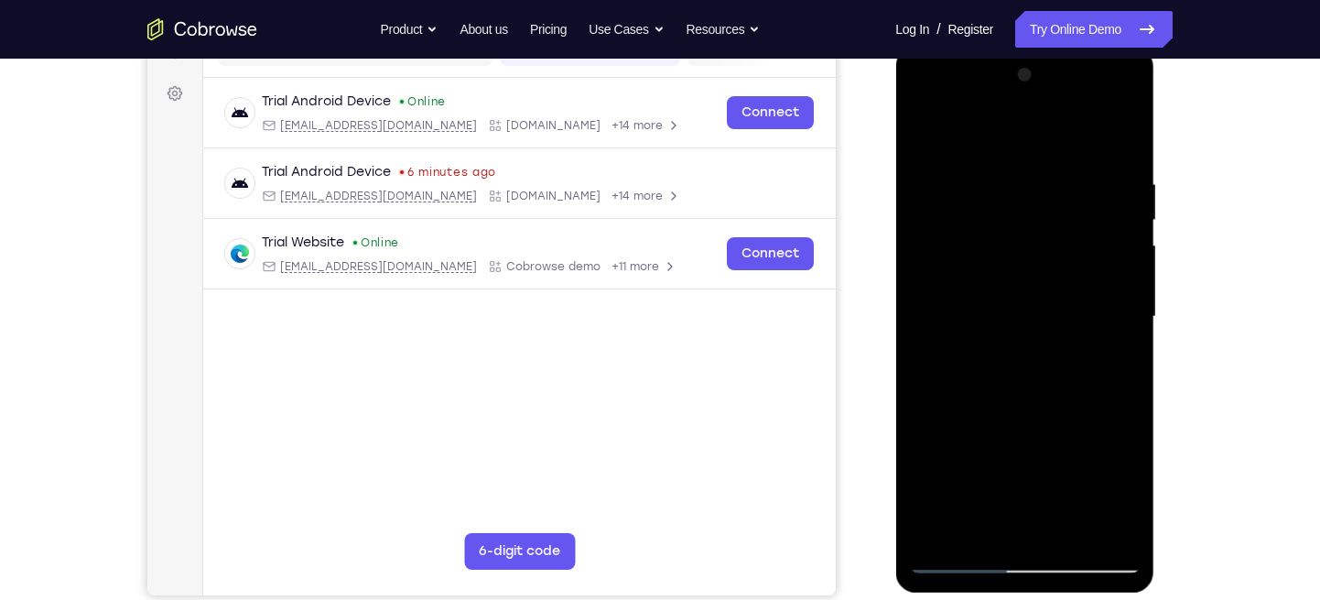
drag, startPoint x: 1040, startPoint y: 438, endPoint x: 1067, endPoint y: 344, distance: 97.3
click at [1067, 344] on div at bounding box center [1024, 316] width 231 height 513
click at [925, 131] on div at bounding box center [1024, 316] width 231 height 513
drag, startPoint x: 1007, startPoint y: 266, endPoint x: 1033, endPoint y: 605, distance: 339.7
click at [1033, 596] on html "Online web based iOS Simulators and Android Emulators. Run iPhone, iPad, Mobile…" at bounding box center [1025, 321] width 261 height 549
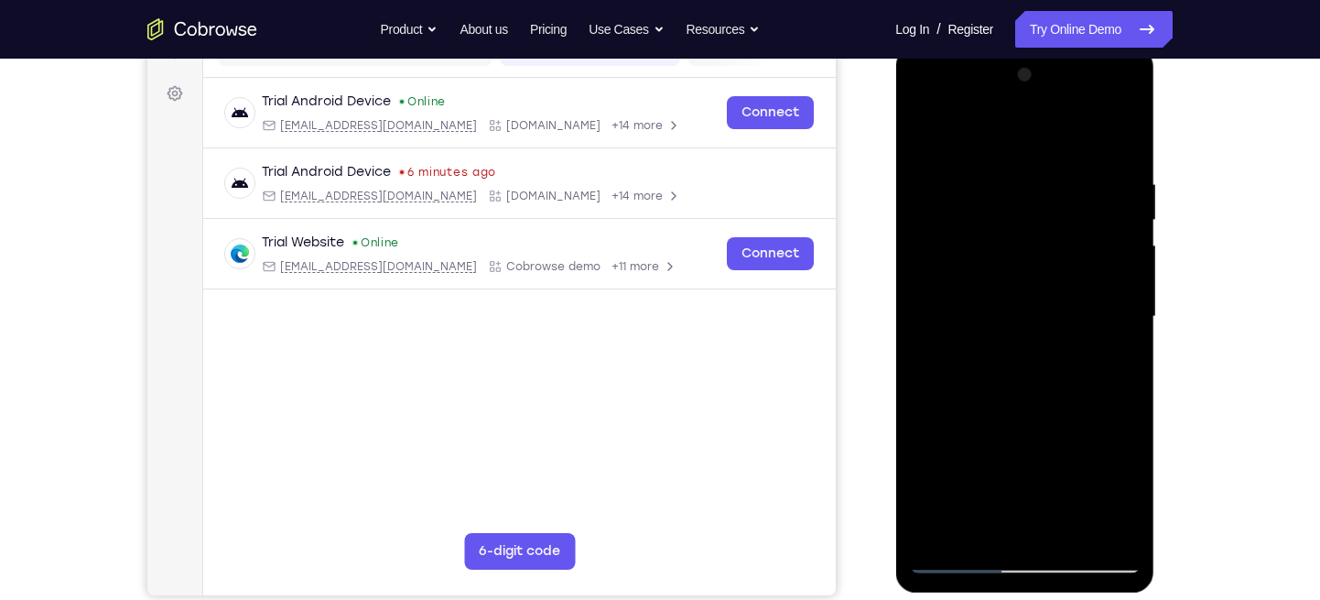
drag, startPoint x: 1068, startPoint y: 232, endPoint x: 1043, endPoint y: 378, distance: 148.7
click at [1043, 378] on div at bounding box center [1024, 316] width 231 height 513
click at [1089, 140] on div at bounding box center [1024, 316] width 231 height 513
click at [1059, 392] on div at bounding box center [1024, 316] width 231 height 513
click at [917, 110] on div at bounding box center [1024, 316] width 231 height 513
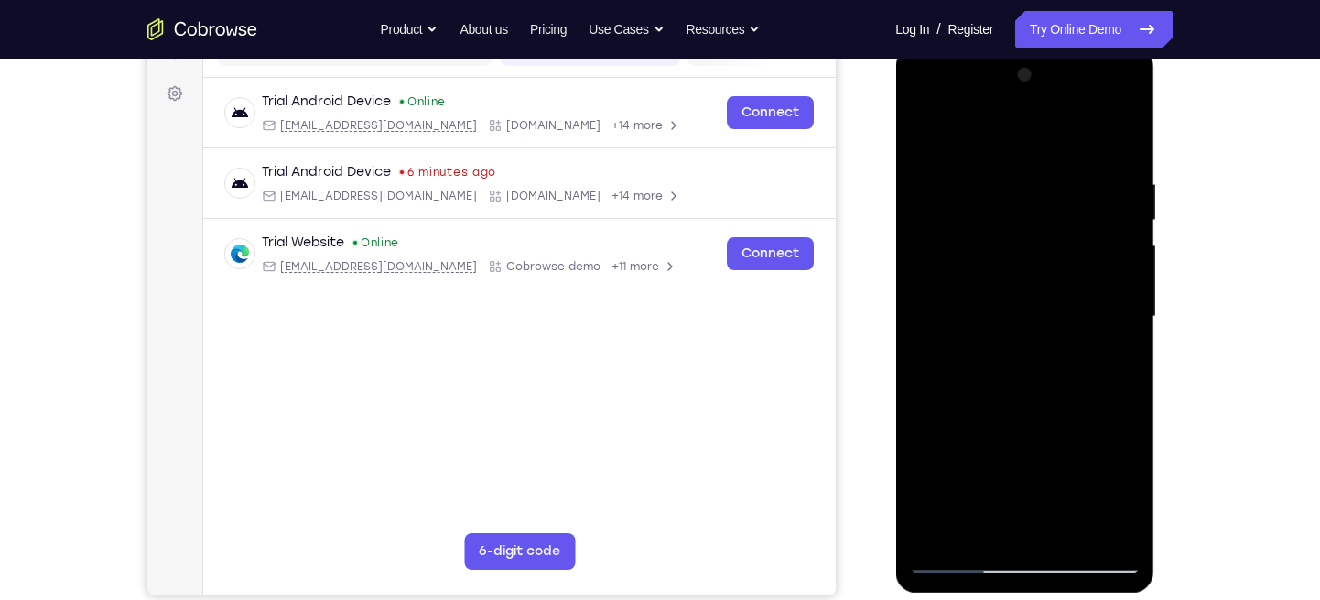
click at [946, 273] on div at bounding box center [1024, 316] width 231 height 513
click at [1086, 145] on div at bounding box center [1024, 316] width 231 height 513
click at [1026, 265] on div at bounding box center [1024, 316] width 231 height 513
click at [918, 131] on div at bounding box center [1024, 316] width 231 height 513
click at [1025, 327] on div at bounding box center [1024, 316] width 231 height 513
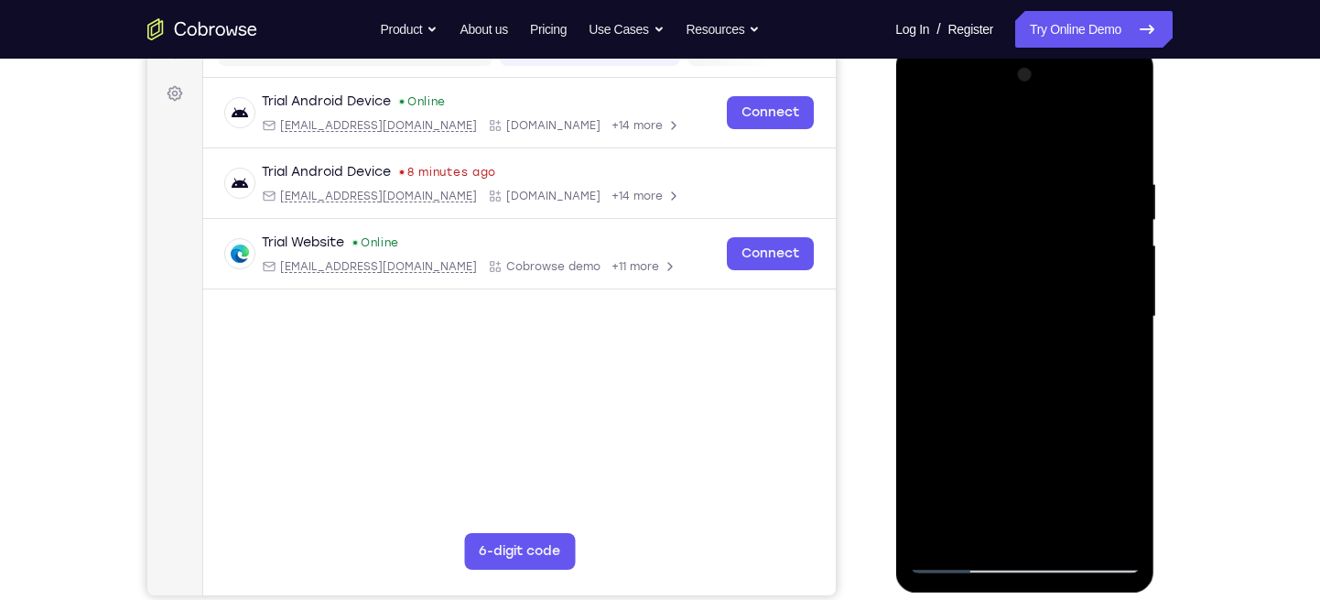
click at [921, 127] on div at bounding box center [1024, 316] width 231 height 513
click at [935, 135] on div at bounding box center [1024, 316] width 231 height 513
drag, startPoint x: 1007, startPoint y: 343, endPoint x: 1070, endPoint y: 184, distance: 171.4
click at [1070, 184] on div at bounding box center [1024, 316] width 231 height 513
drag, startPoint x: 1004, startPoint y: 379, endPoint x: 1080, endPoint y: 200, distance: 194.0
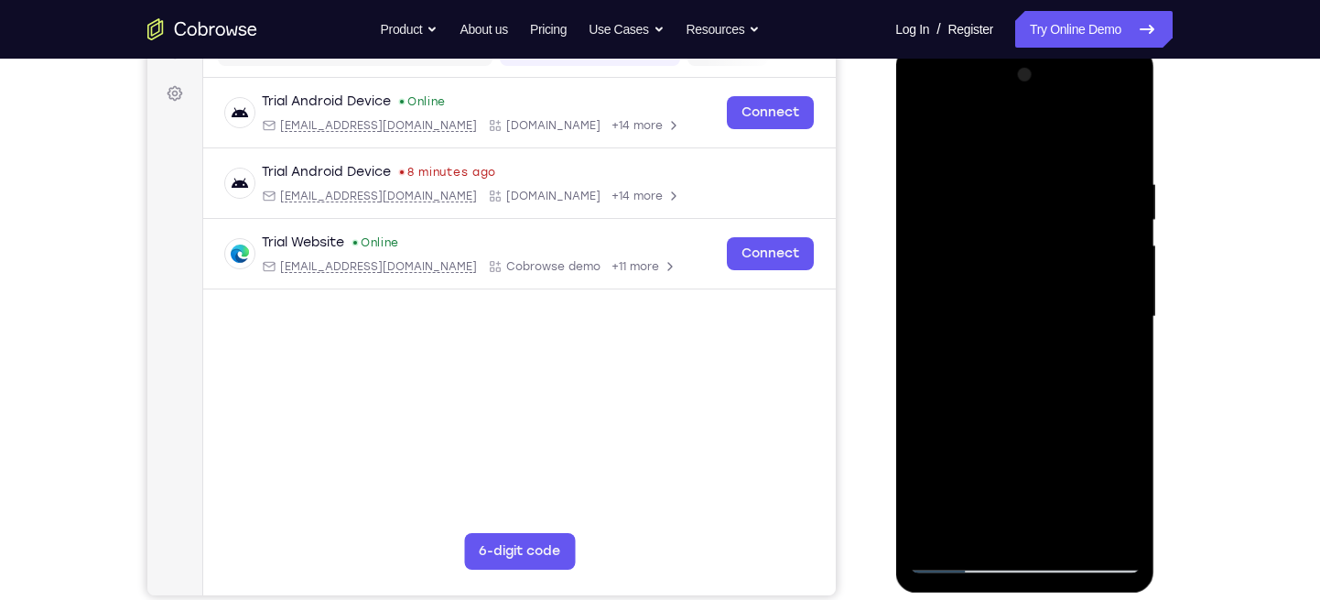
click at [1080, 200] on div at bounding box center [1024, 316] width 231 height 513
drag, startPoint x: 1019, startPoint y: 333, endPoint x: 1046, endPoint y: 256, distance: 81.7
click at [1046, 256] on div at bounding box center [1024, 316] width 231 height 513
drag, startPoint x: 1046, startPoint y: 256, endPoint x: 1069, endPoint y: 217, distance: 45.5
click at [1069, 217] on div at bounding box center [1024, 316] width 231 height 513
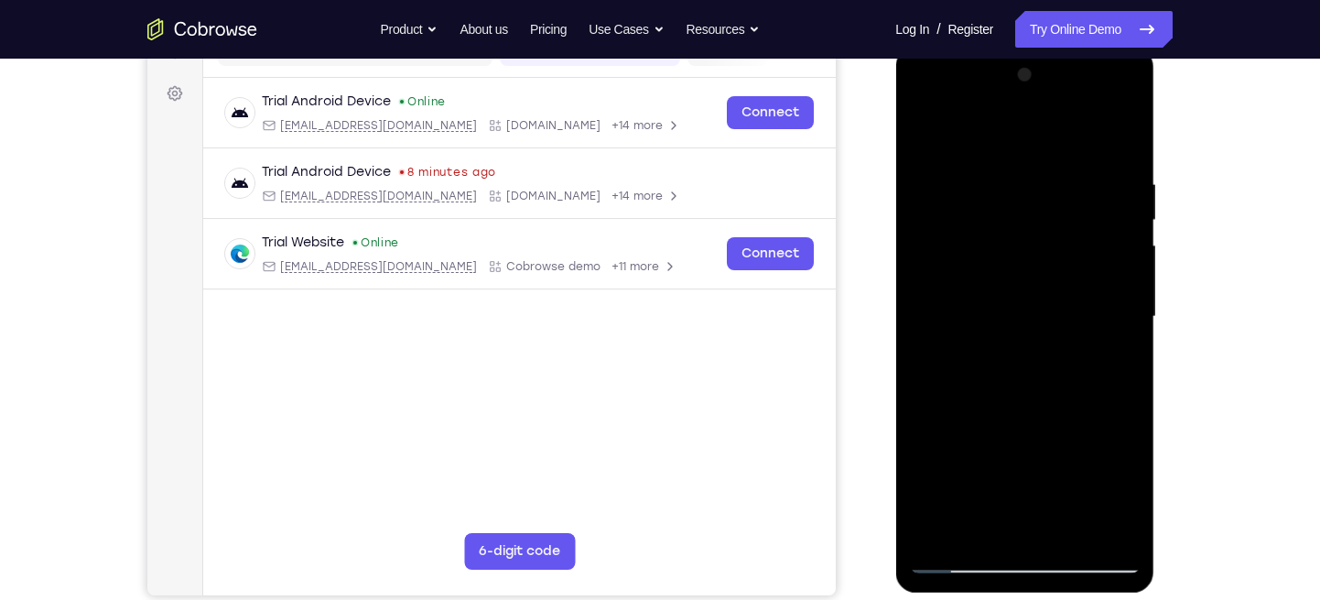
click at [1017, 200] on div at bounding box center [1024, 316] width 231 height 513
click at [1099, 370] on div at bounding box center [1024, 316] width 231 height 513
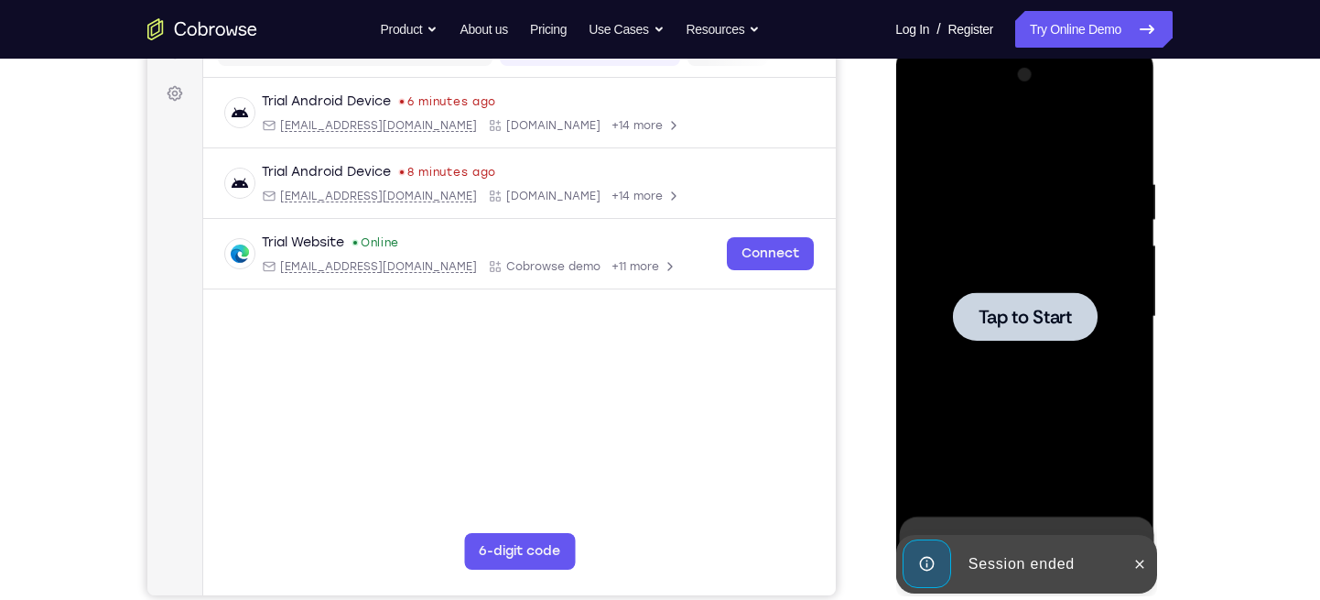
click at [1073, 314] on div at bounding box center [1024, 316] width 145 height 49
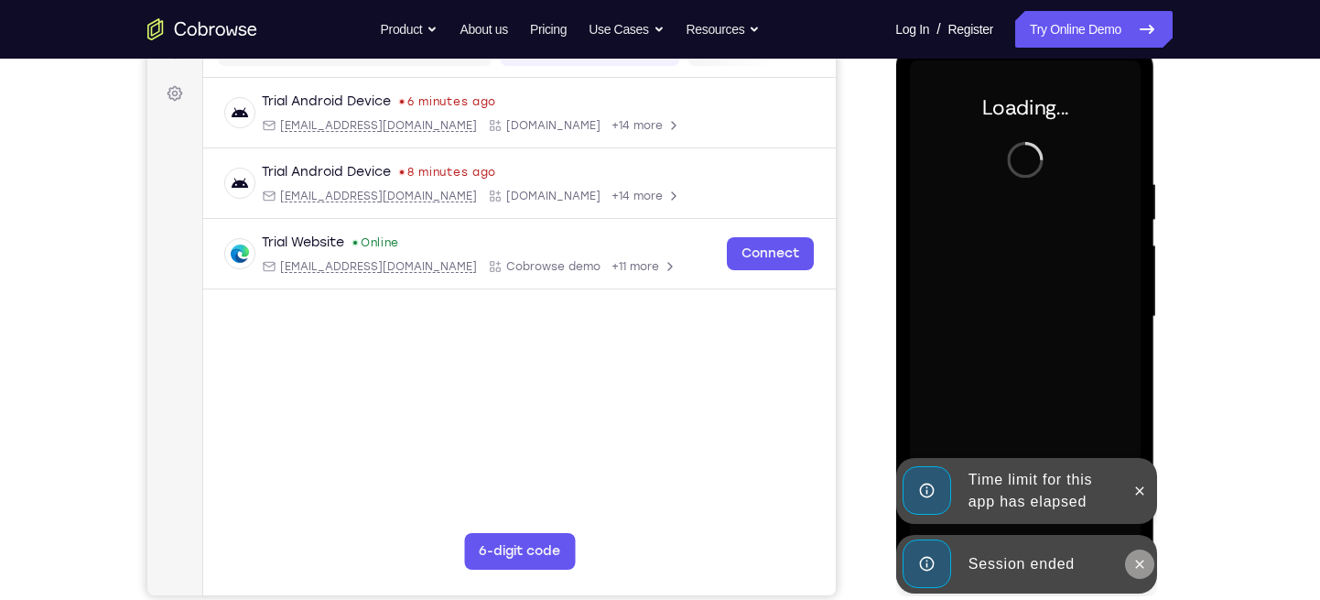
click at [1141, 558] on icon at bounding box center [1139, 564] width 15 height 15
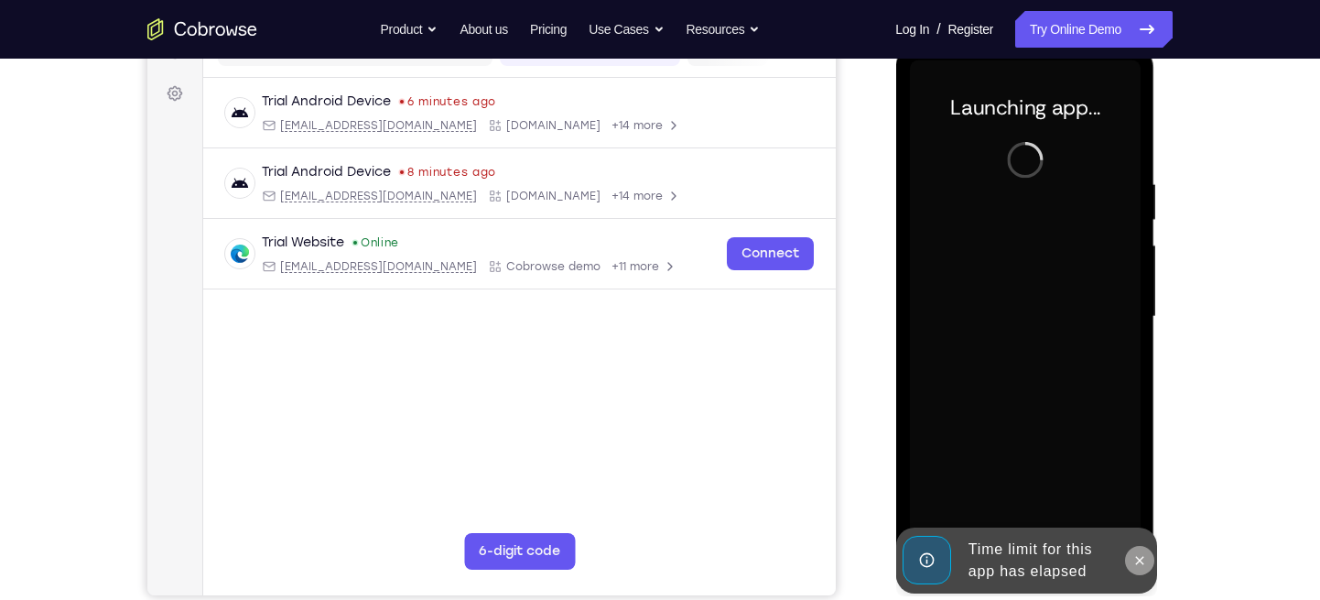
click at [1136, 567] on icon at bounding box center [1139, 560] width 15 height 15
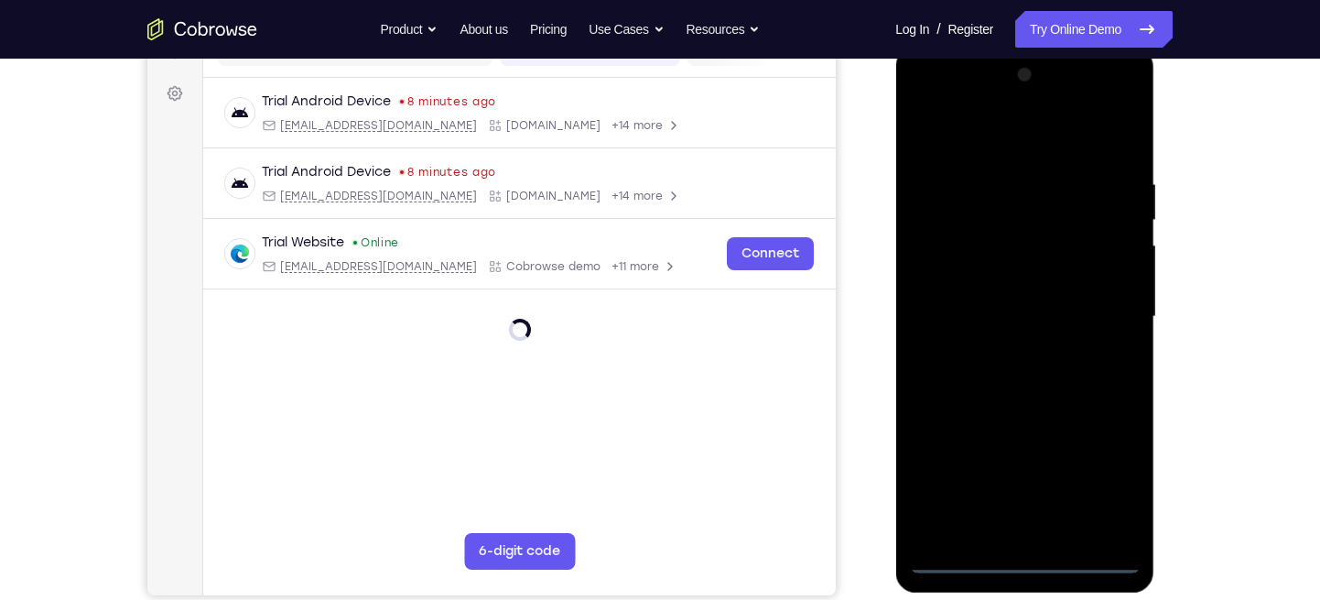
click at [1025, 556] on div at bounding box center [1024, 316] width 231 height 513
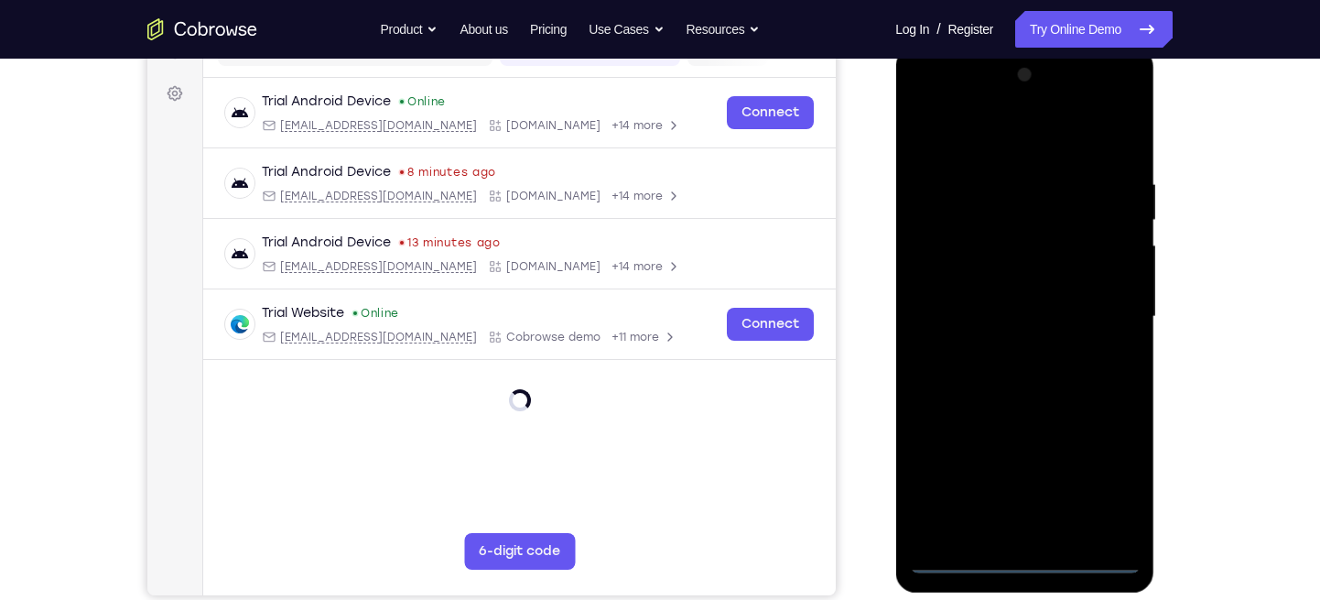
click at [1110, 472] on div at bounding box center [1024, 316] width 231 height 513
click at [926, 109] on div at bounding box center [1024, 316] width 231 height 513
click at [1104, 316] on div at bounding box center [1024, 316] width 231 height 513
click at [1001, 348] on div at bounding box center [1024, 316] width 231 height 513
click at [974, 288] on div at bounding box center [1024, 316] width 231 height 513
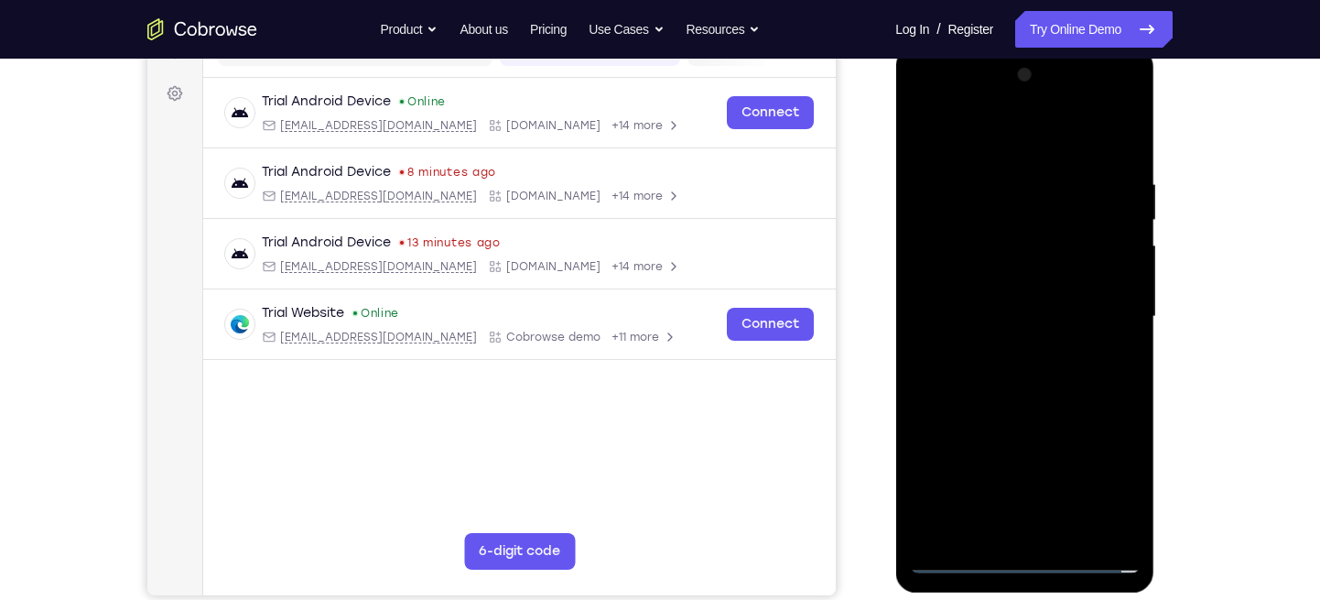
click at [948, 346] on div at bounding box center [1024, 316] width 231 height 513
click at [996, 315] on div at bounding box center [1024, 316] width 231 height 513
click at [951, 371] on div at bounding box center [1024, 316] width 231 height 513
click at [1117, 155] on div at bounding box center [1024, 316] width 231 height 513
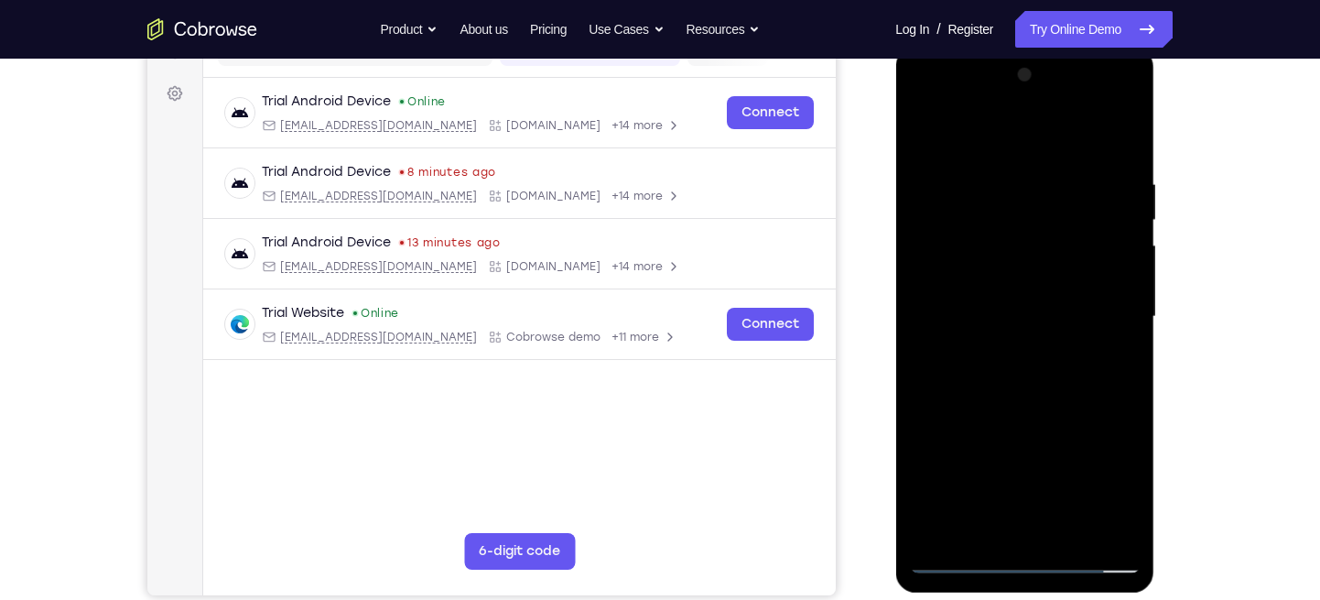
click at [981, 170] on div at bounding box center [1024, 316] width 231 height 513
click at [1102, 190] on div at bounding box center [1024, 316] width 231 height 513
click at [1114, 181] on div at bounding box center [1024, 316] width 231 height 513
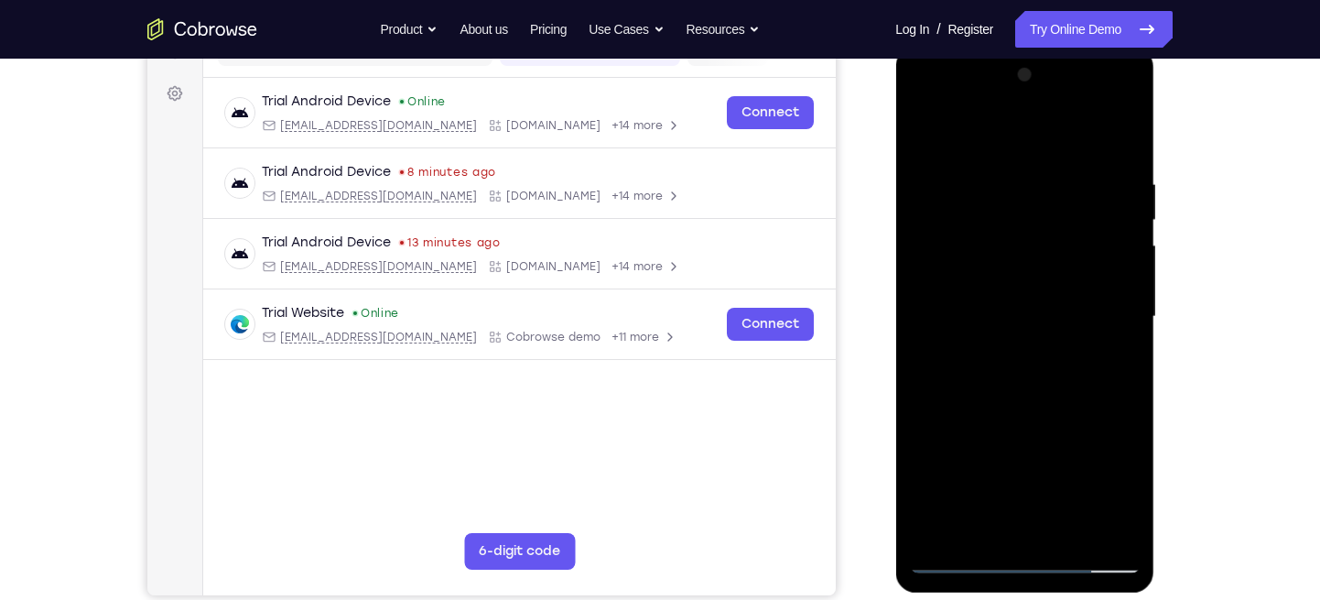
click at [1114, 181] on div at bounding box center [1024, 316] width 231 height 513
click at [1106, 191] on div at bounding box center [1024, 316] width 231 height 513
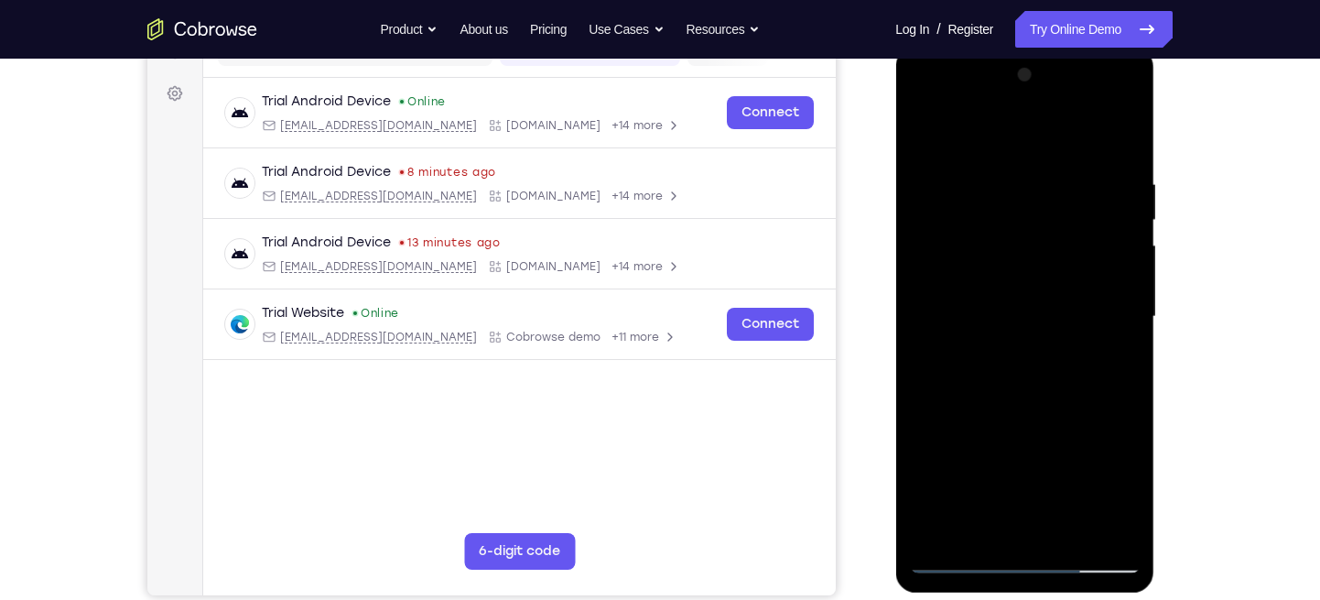
click at [1106, 191] on div at bounding box center [1024, 316] width 231 height 513
click at [1106, 199] on div at bounding box center [1024, 316] width 231 height 513
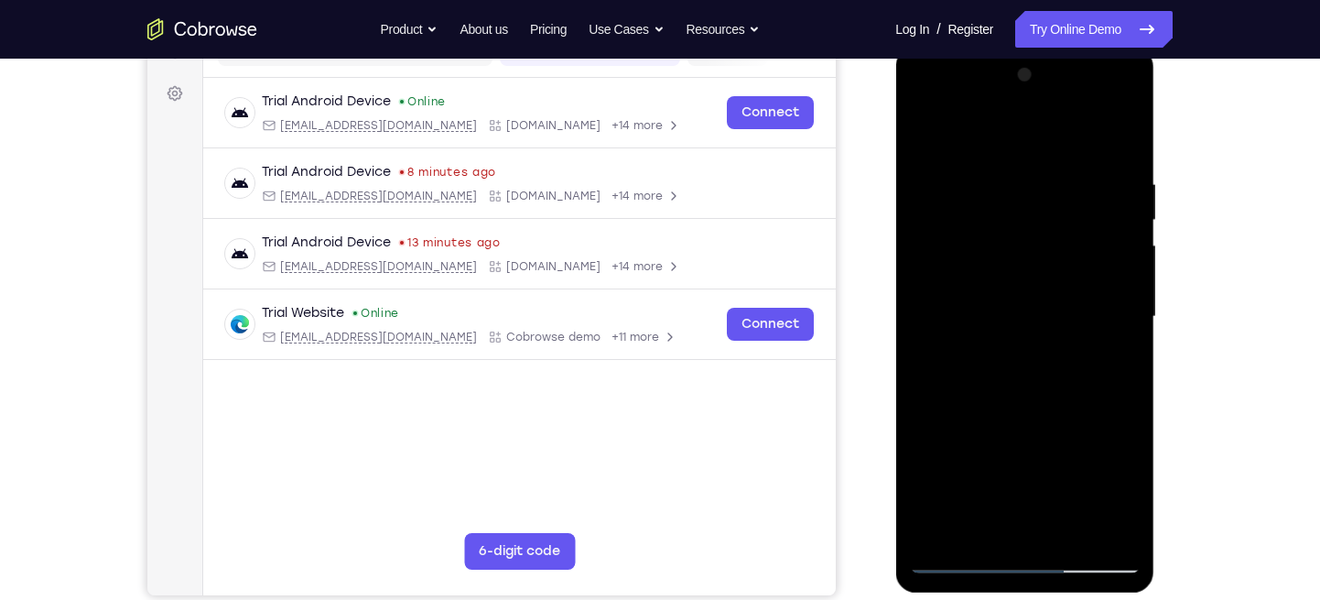
click at [1117, 199] on div at bounding box center [1024, 316] width 231 height 513
click at [1100, 199] on div at bounding box center [1024, 316] width 231 height 513
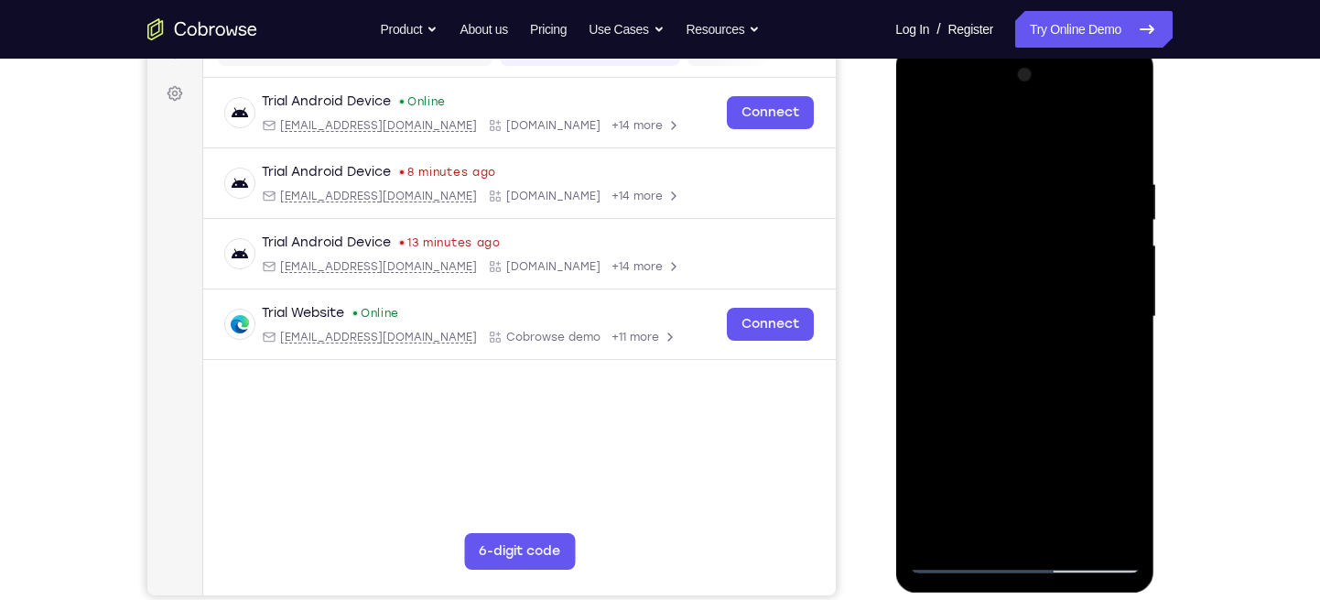
click at [1100, 199] on div at bounding box center [1024, 316] width 231 height 513
click at [1117, 125] on div at bounding box center [1024, 316] width 231 height 513
click at [1117, 135] on div at bounding box center [1024, 316] width 231 height 513
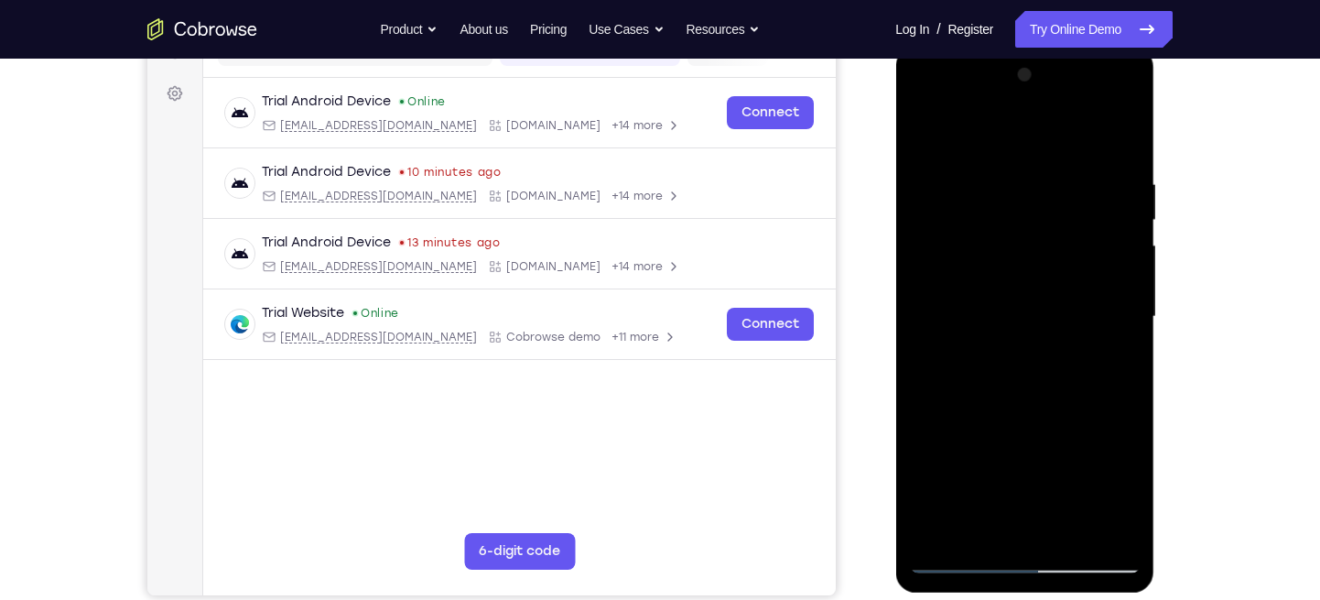
click at [933, 527] on div at bounding box center [1024, 316] width 231 height 513
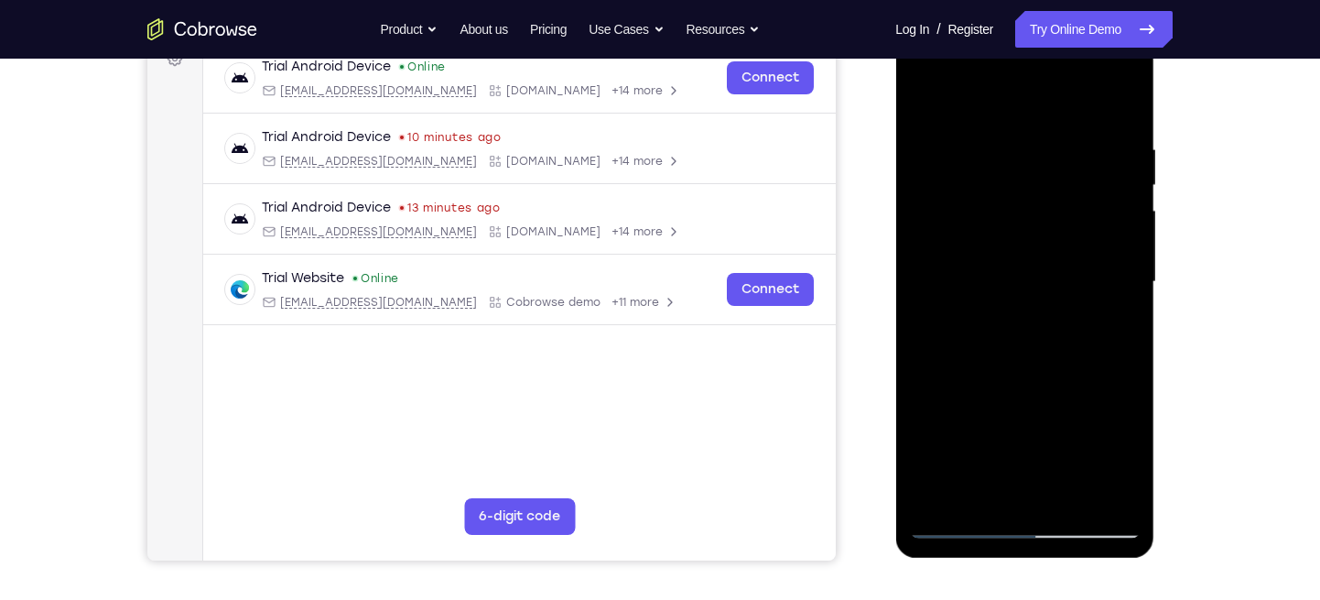
scroll to position [287, 0]
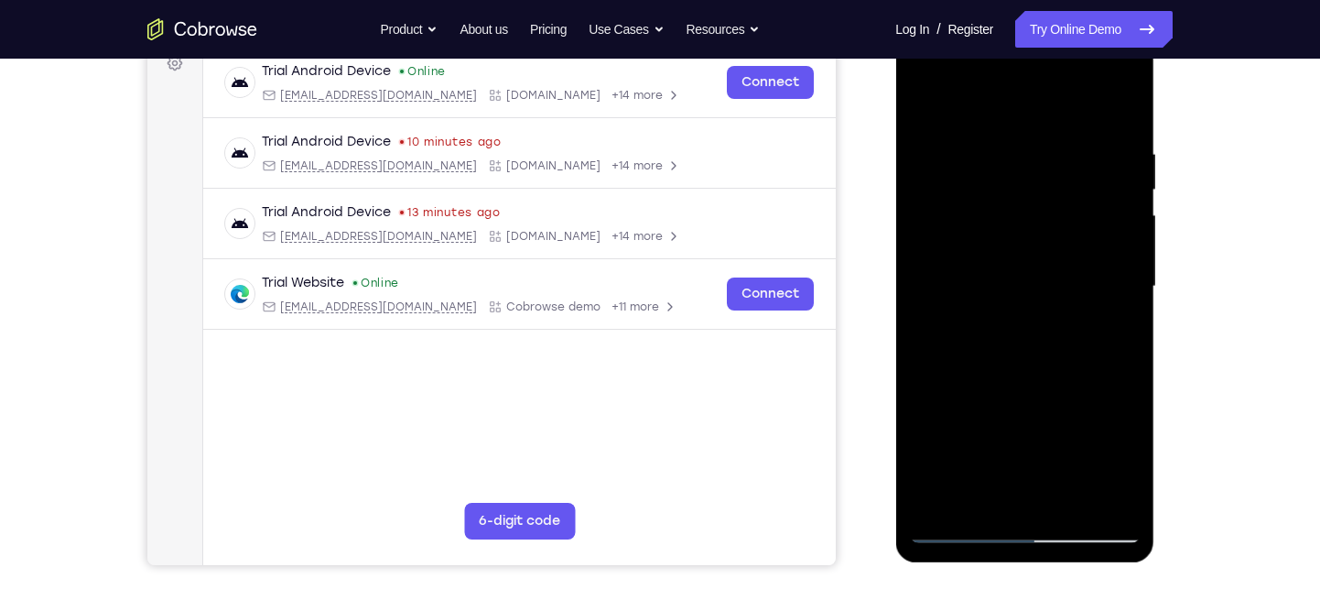
click at [942, 500] on div at bounding box center [1024, 286] width 231 height 513
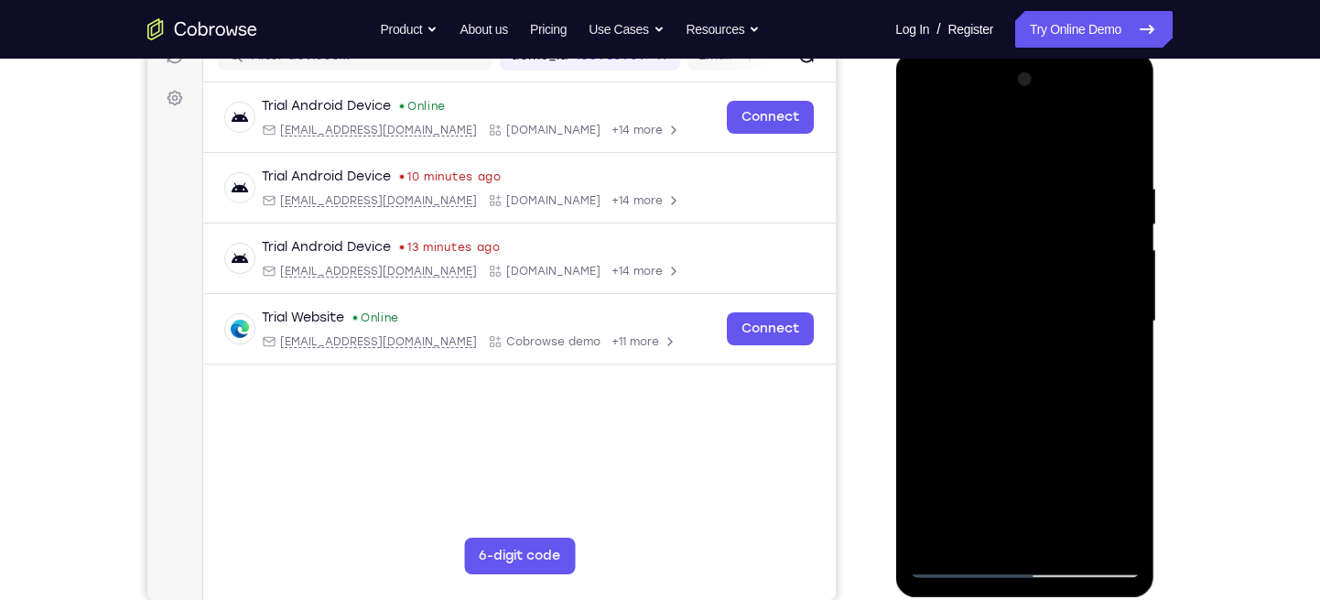
scroll to position [251, 0]
